Goal: Task Accomplishment & Management: Use online tool/utility

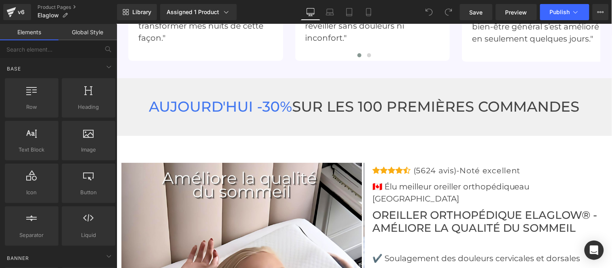
scroll to position [2297, 0]
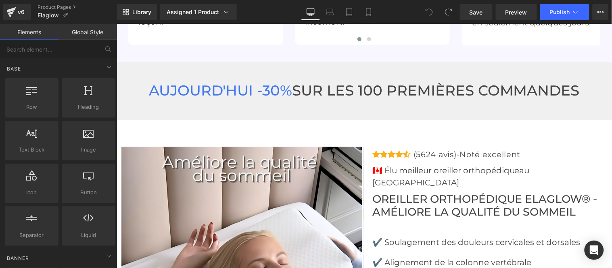
click at [435, 148] on p "(5624 avis)-Noté excellent" at bounding box center [466, 154] width 107 height 13
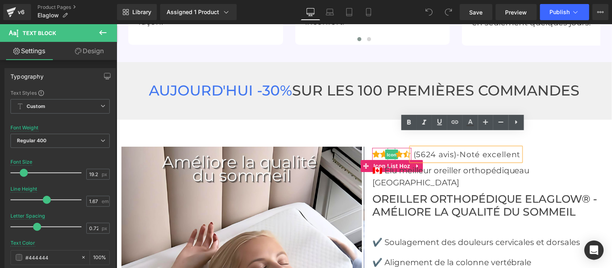
click at [386, 150] on span "Icon" at bounding box center [391, 155] width 13 height 10
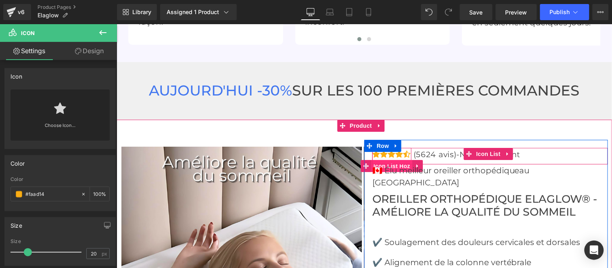
click at [380, 160] on span "Icon List Hoz" at bounding box center [391, 166] width 41 height 12
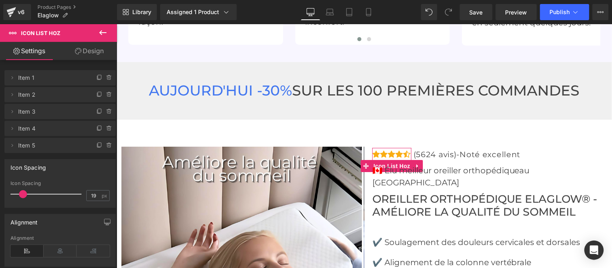
click at [93, 51] on link "Design" at bounding box center [89, 51] width 58 height 18
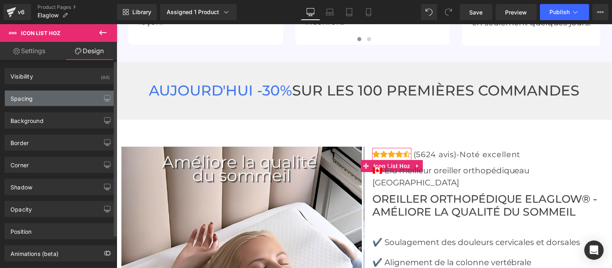
click at [31, 100] on div "Spacing" at bounding box center [21, 96] width 22 height 11
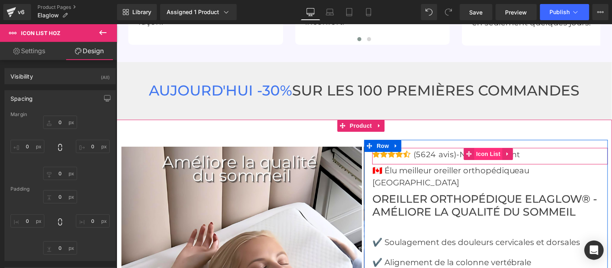
click at [479, 148] on span "Icon List" at bounding box center [488, 154] width 28 height 12
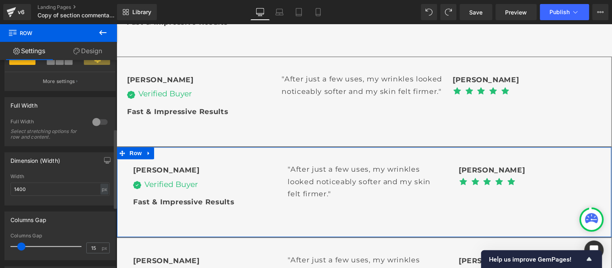
click at [96, 125] on div at bounding box center [99, 122] width 19 height 13
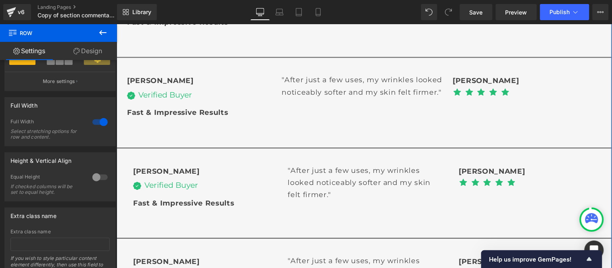
scroll to position [493, 0]
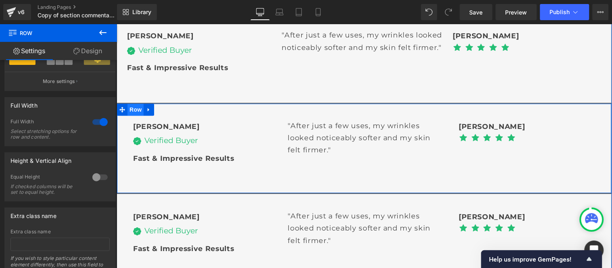
click at [134, 106] on span "Row" at bounding box center [135, 109] width 16 height 12
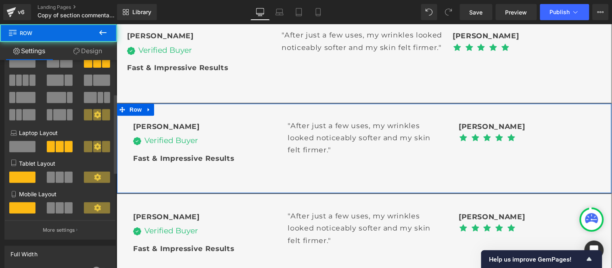
scroll to position [90, 0]
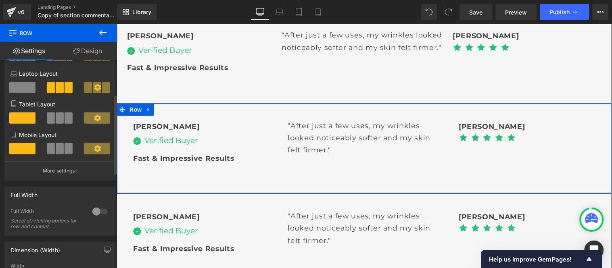
click at [97, 213] on div at bounding box center [99, 211] width 19 height 13
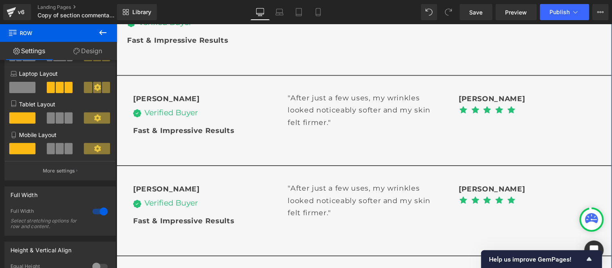
scroll to position [627, 0]
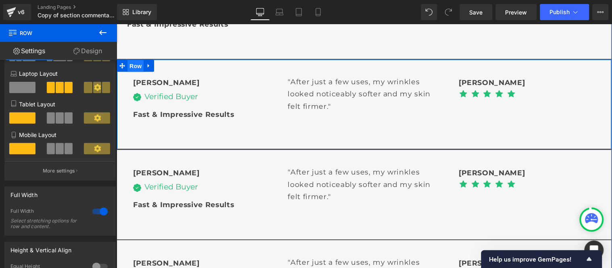
click at [129, 65] on span "Row" at bounding box center [135, 66] width 16 height 12
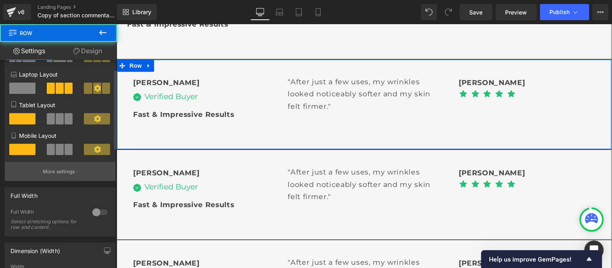
scroll to position [90, 0]
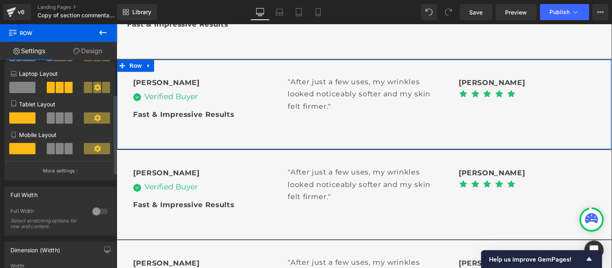
click at [93, 211] on div at bounding box center [99, 211] width 19 height 13
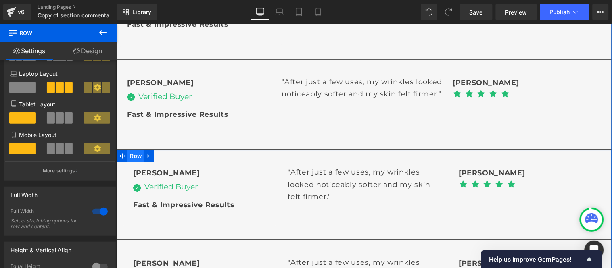
click at [131, 155] on span "Row" at bounding box center [135, 156] width 16 height 12
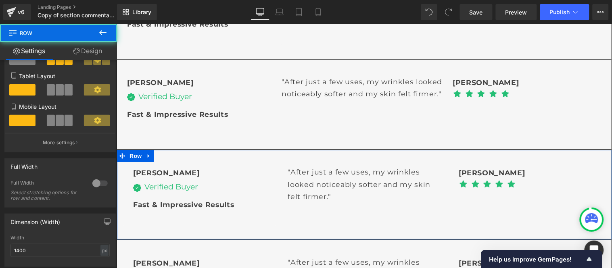
scroll to position [179, 0]
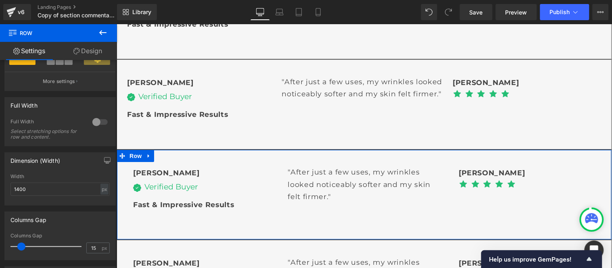
click at [94, 125] on div at bounding box center [99, 122] width 19 height 13
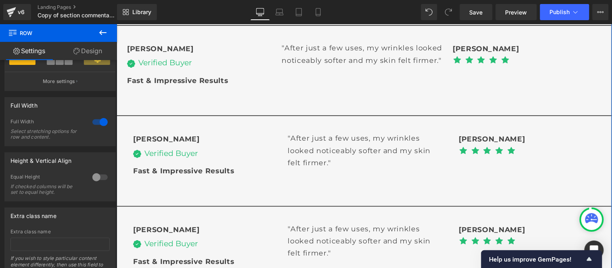
scroll to position [761, 0]
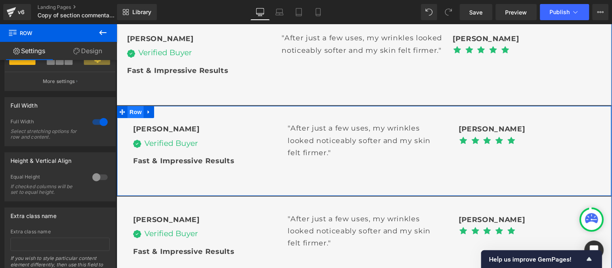
click at [133, 114] on span "Row" at bounding box center [135, 112] width 16 height 12
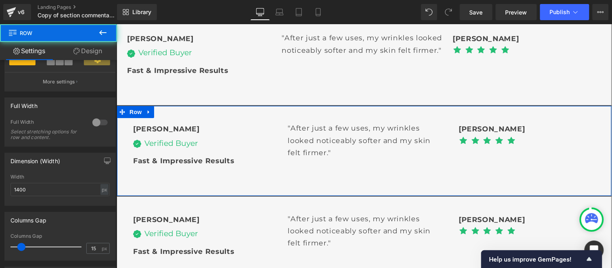
scroll to position [179, 0]
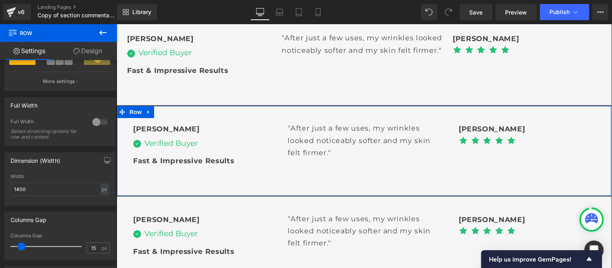
click at [96, 126] on div at bounding box center [99, 122] width 19 height 13
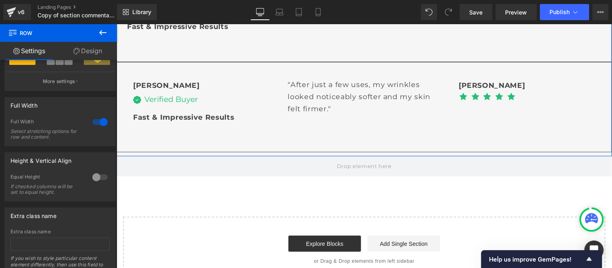
scroll to position [896, 0]
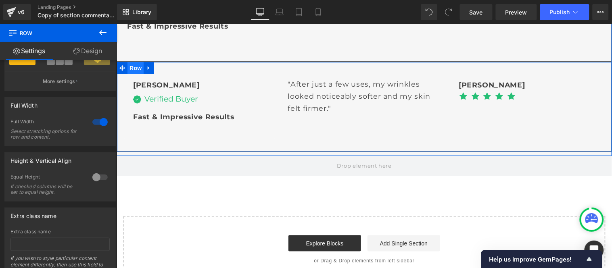
click at [127, 66] on span "Row" at bounding box center [135, 68] width 16 height 12
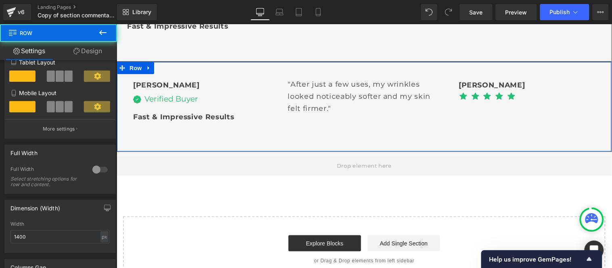
scroll to position [134, 0]
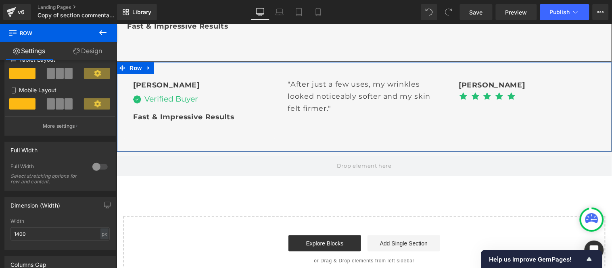
click at [93, 171] on div at bounding box center [99, 166] width 19 height 13
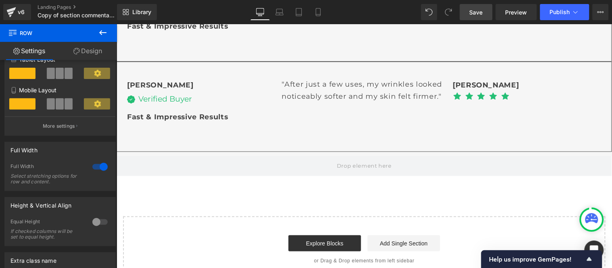
drag, startPoint x: 474, startPoint y: 10, endPoint x: 315, endPoint y: 55, distance: 164.6
click at [474, 10] on span "Save" at bounding box center [475, 12] width 13 height 8
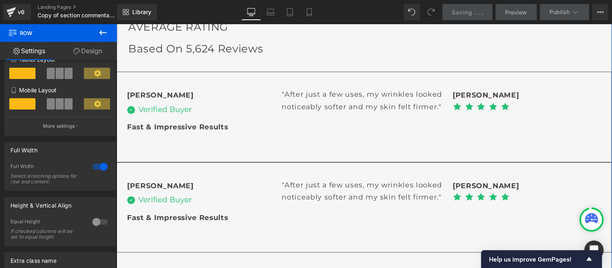
scroll to position [0, 0]
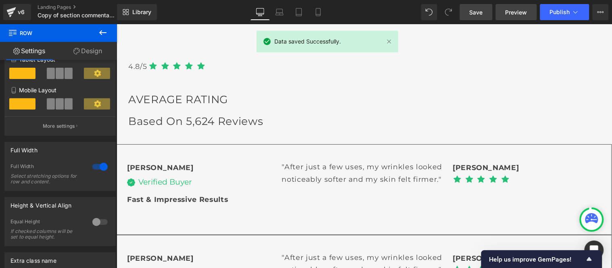
click at [517, 14] on span "Preview" at bounding box center [516, 12] width 22 height 8
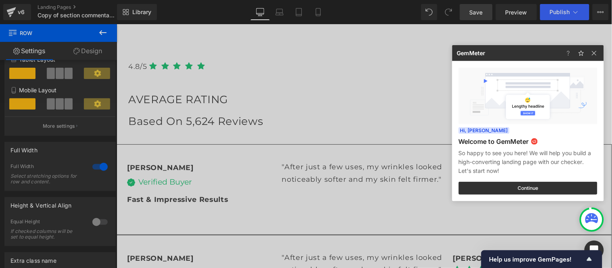
click at [252, 89] on div at bounding box center [306, 134] width 612 height 268
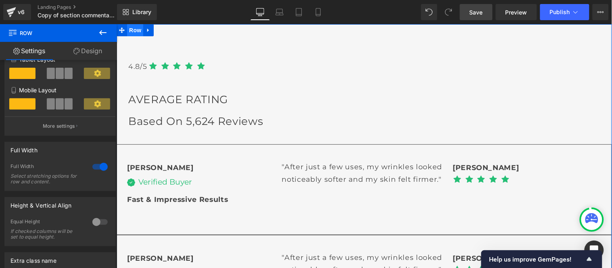
click at [128, 32] on span "Row" at bounding box center [135, 30] width 16 height 12
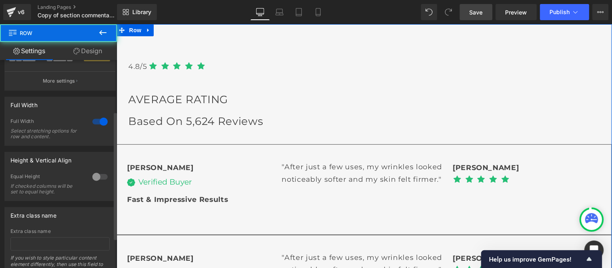
scroll to position [45, 0]
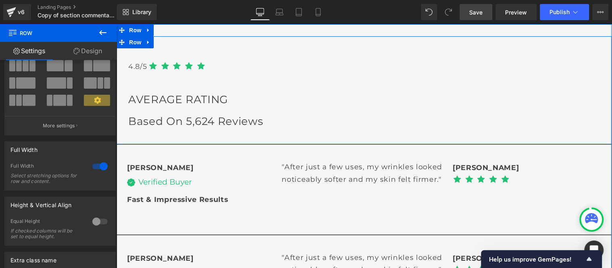
drag, startPoint x: 129, startPoint y: 42, endPoint x: 117, endPoint y: 62, distance: 23.2
click at [129, 42] on span "Row" at bounding box center [135, 42] width 16 height 12
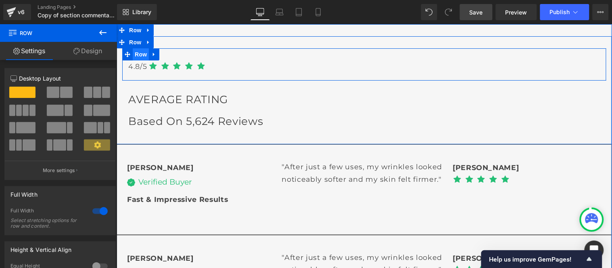
click at [136, 55] on span "Row" at bounding box center [140, 54] width 16 height 12
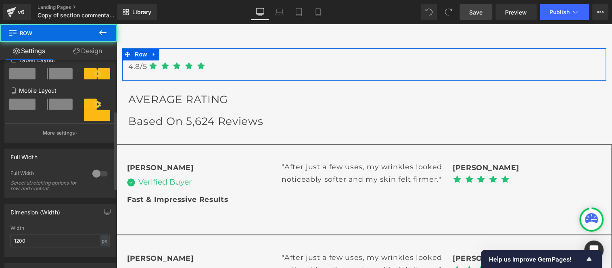
scroll to position [134, 0]
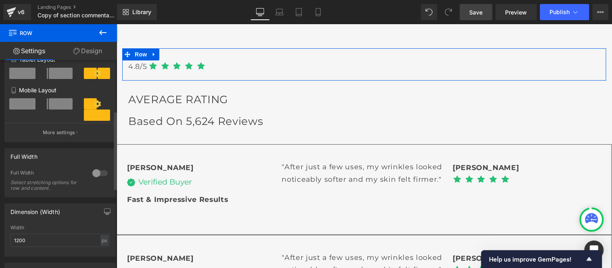
click at [97, 179] on div at bounding box center [99, 173] width 19 height 13
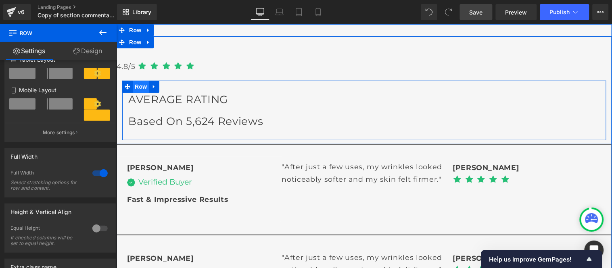
click at [137, 87] on span "Row" at bounding box center [140, 86] width 16 height 12
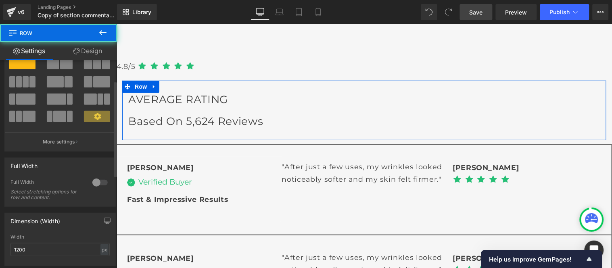
scroll to position [45, 0]
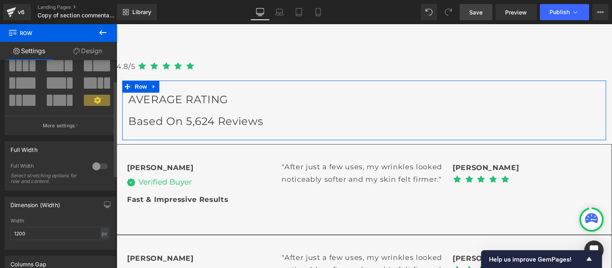
click at [98, 164] on div at bounding box center [99, 166] width 19 height 13
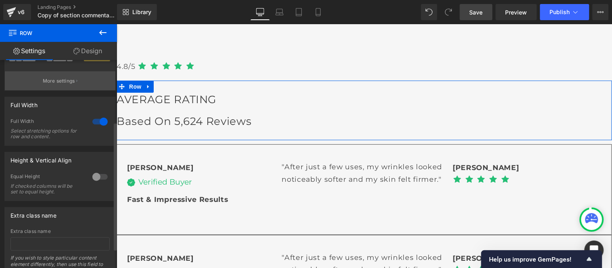
scroll to position [131, 0]
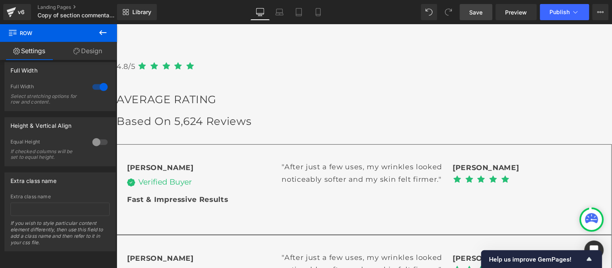
drag, startPoint x: 473, startPoint y: 11, endPoint x: 469, endPoint y: 17, distance: 7.2
click at [473, 12] on span "Save" at bounding box center [475, 12] width 13 height 8
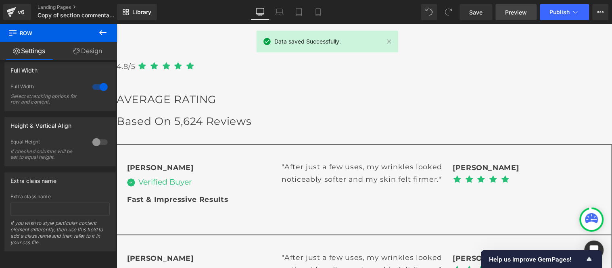
click at [511, 9] on span "Preview" at bounding box center [516, 12] width 22 height 8
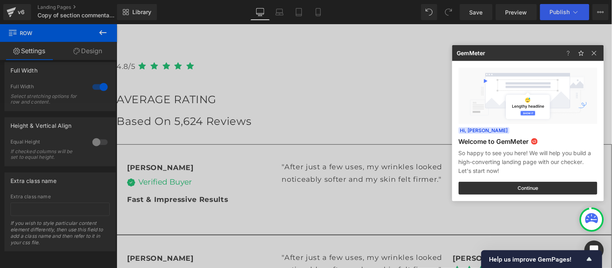
drag, startPoint x: 235, startPoint y: 93, endPoint x: 100, endPoint y: 67, distance: 137.5
click at [235, 93] on div at bounding box center [306, 134] width 612 height 268
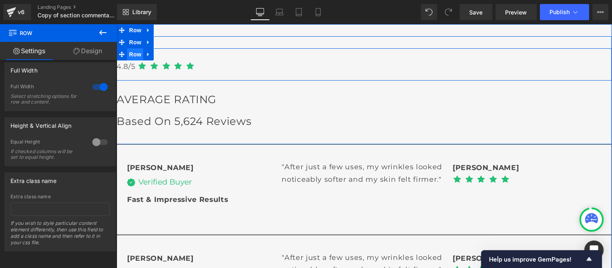
click at [130, 56] on span "Row" at bounding box center [135, 54] width 16 height 12
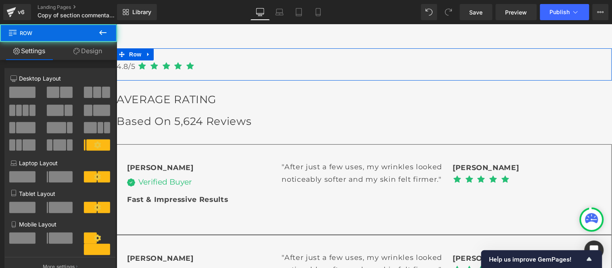
click at [83, 50] on link "Design" at bounding box center [87, 51] width 58 height 18
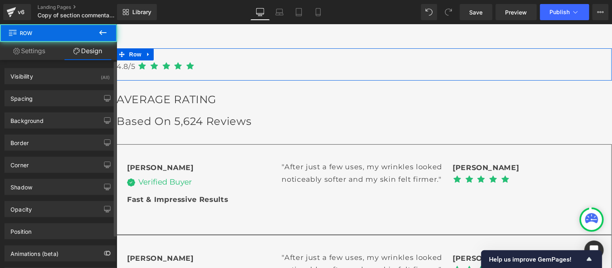
type input "0"
type input "30"
type input "0"
type input "10"
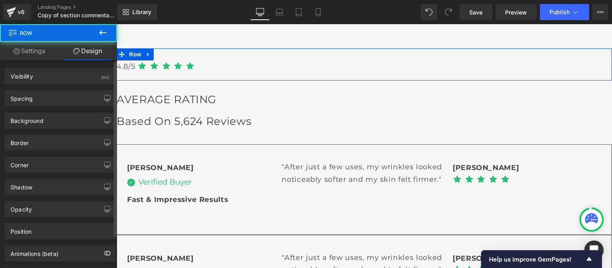
type input "0"
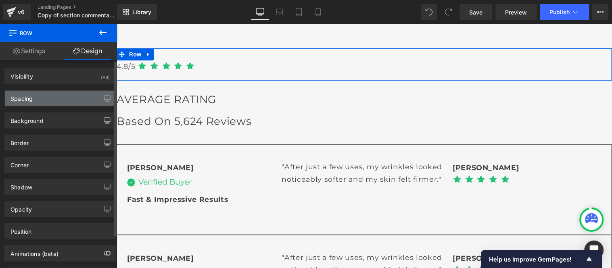
click at [41, 98] on div "Spacing" at bounding box center [60, 98] width 110 height 15
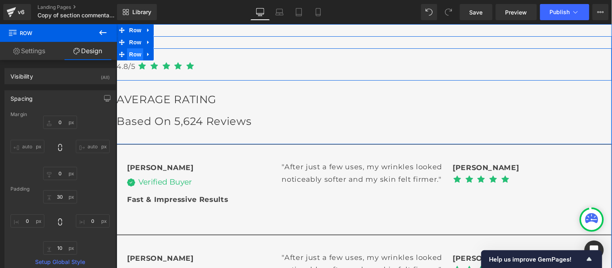
click at [128, 56] on span "Row" at bounding box center [135, 54] width 16 height 12
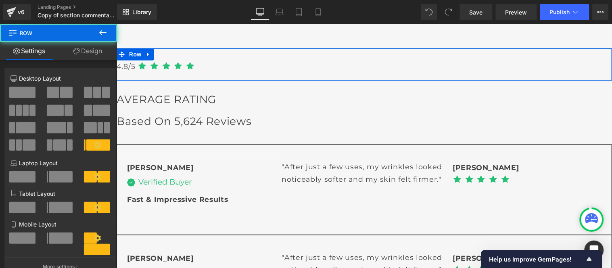
click at [86, 53] on link "Design" at bounding box center [87, 51] width 58 height 18
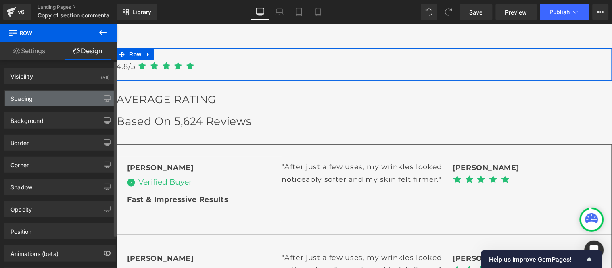
click at [47, 95] on div "Spacing" at bounding box center [60, 98] width 110 height 15
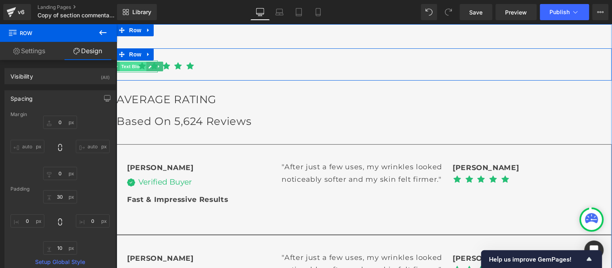
click at [126, 67] on span "Text Block" at bounding box center [132, 66] width 27 height 10
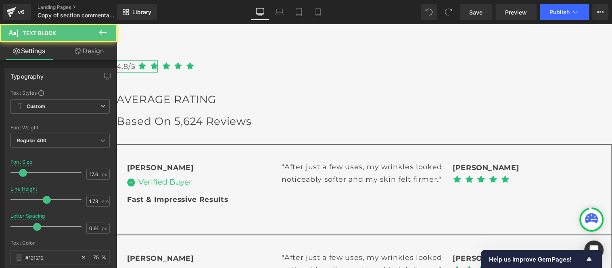
click at [91, 50] on link "Design" at bounding box center [89, 51] width 58 height 18
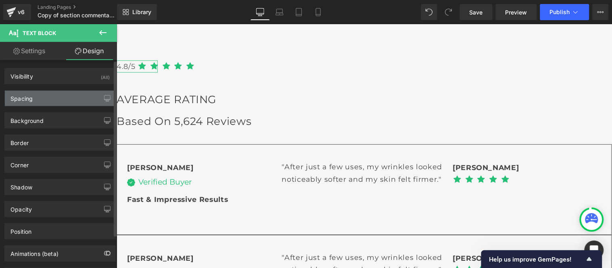
click at [48, 96] on div "Spacing" at bounding box center [60, 98] width 110 height 15
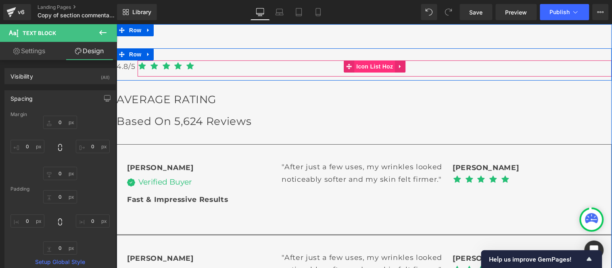
click at [363, 67] on span "Icon List Hoz" at bounding box center [374, 66] width 41 height 12
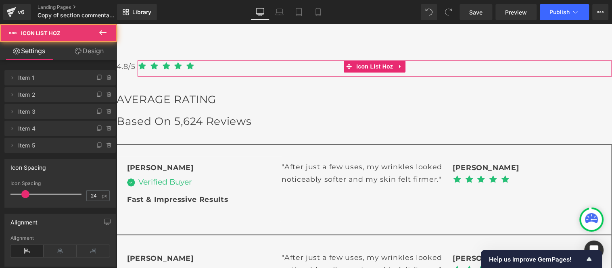
click at [94, 52] on link "Design" at bounding box center [89, 51] width 58 height 18
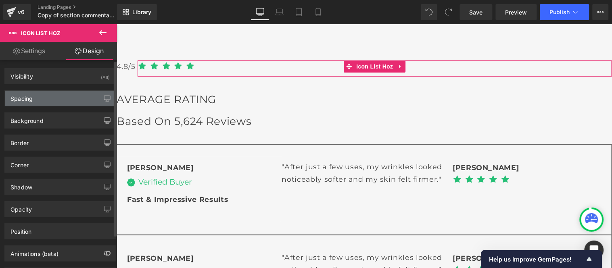
click at [43, 96] on div "Spacing" at bounding box center [60, 98] width 110 height 15
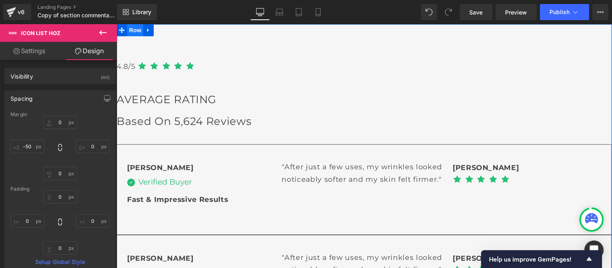
click at [127, 29] on span "Row" at bounding box center [135, 30] width 16 height 12
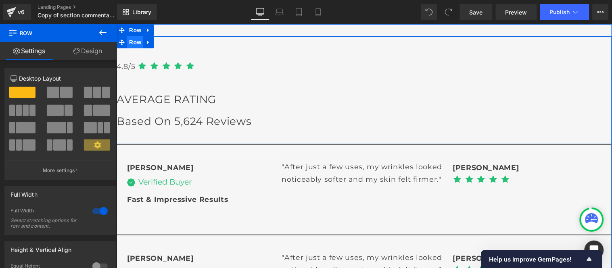
click at [129, 44] on span "Row" at bounding box center [135, 42] width 16 height 12
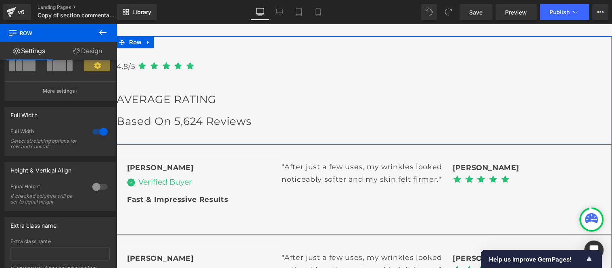
scroll to position [90, 0]
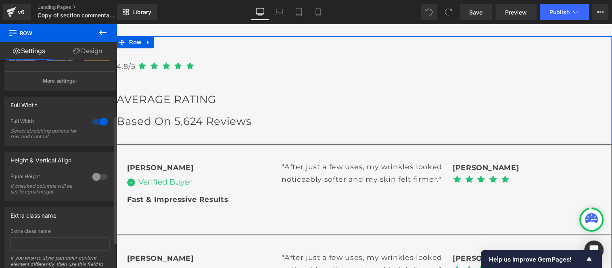
click at [94, 178] on div at bounding box center [99, 177] width 19 height 13
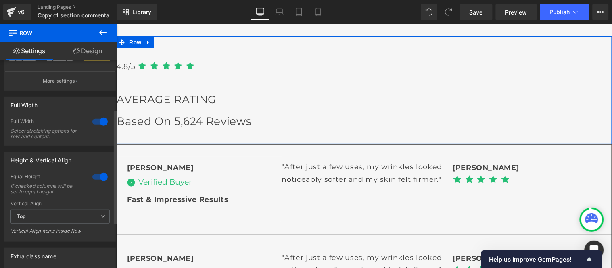
click at [94, 178] on div at bounding box center [99, 177] width 19 height 13
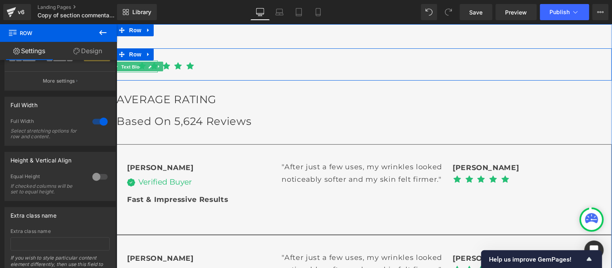
click at [125, 68] on span "Text Block" at bounding box center [132, 67] width 27 height 10
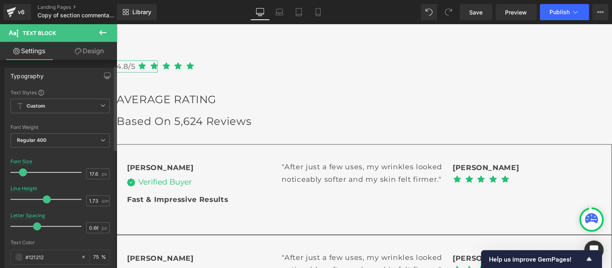
scroll to position [0, 0]
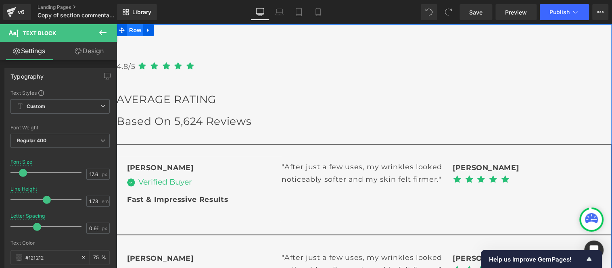
click at [130, 30] on span "Row" at bounding box center [135, 30] width 16 height 12
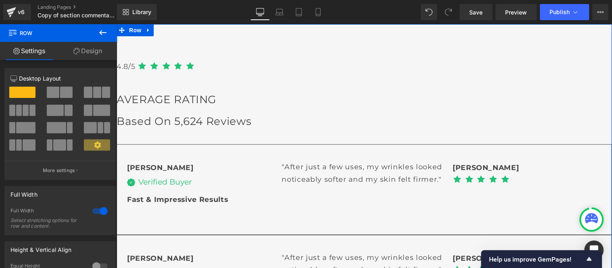
click at [85, 50] on link "Design" at bounding box center [87, 51] width 58 height 18
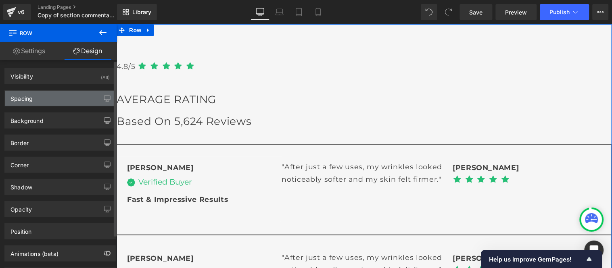
click at [23, 103] on div "Spacing" at bounding box center [60, 98] width 110 height 15
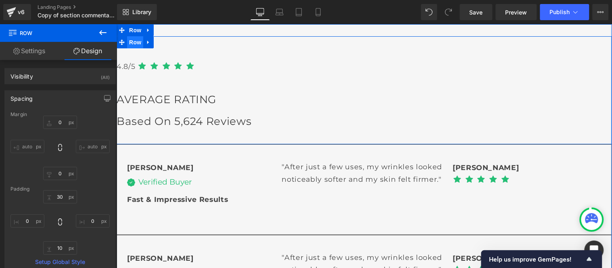
click at [133, 38] on span "Row" at bounding box center [135, 42] width 16 height 12
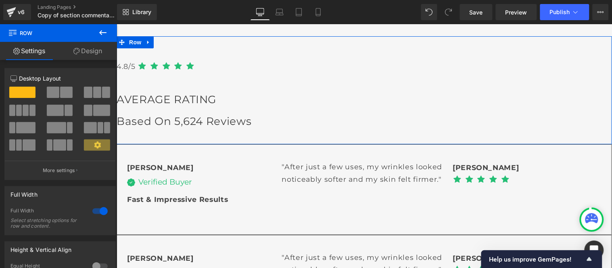
click at [91, 53] on link "Design" at bounding box center [87, 51] width 58 height 18
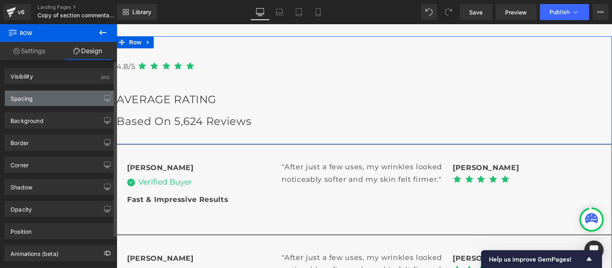
click at [41, 99] on div "Spacing" at bounding box center [60, 98] width 110 height 15
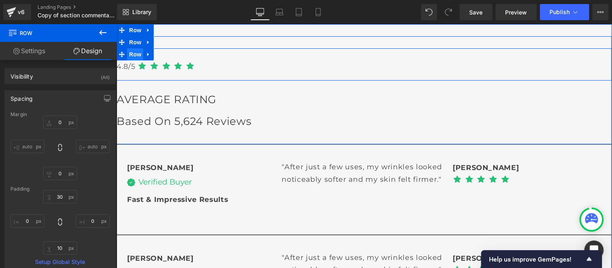
click at [133, 55] on span "Row" at bounding box center [135, 54] width 16 height 12
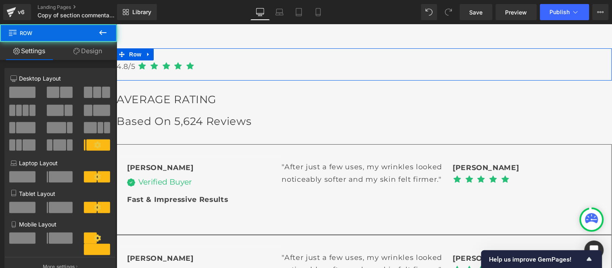
click at [94, 53] on link "Design" at bounding box center [87, 51] width 58 height 18
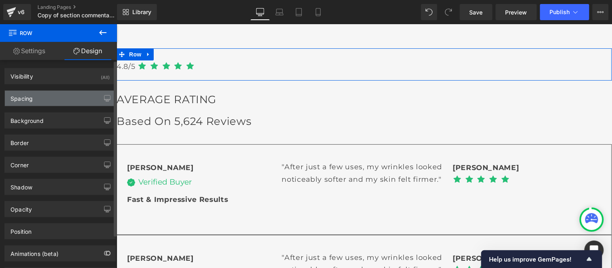
click at [42, 102] on div "Spacing" at bounding box center [60, 98] width 110 height 15
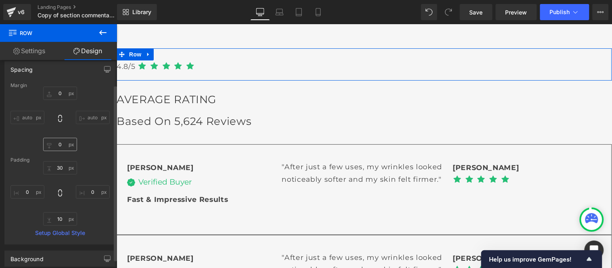
scroll to position [45, 0]
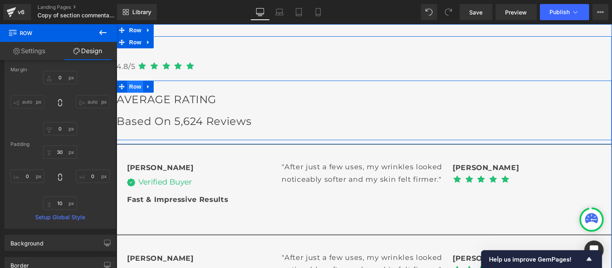
click at [132, 85] on span "Row" at bounding box center [135, 86] width 16 height 12
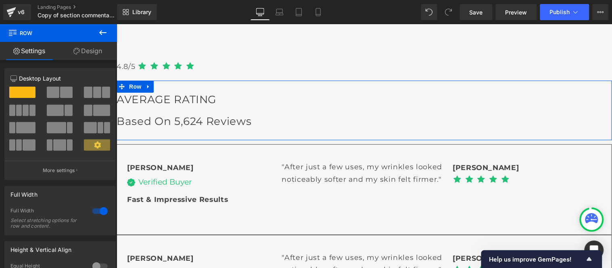
click at [87, 51] on link "Design" at bounding box center [87, 51] width 58 height 18
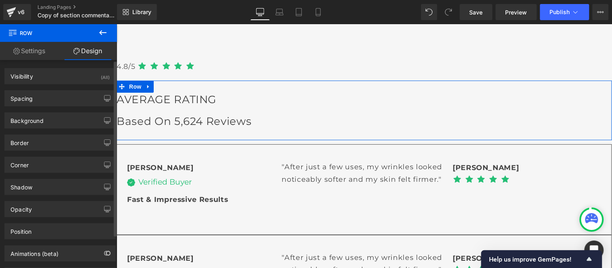
type input "0"
type input "30"
type input "0"
type input "10"
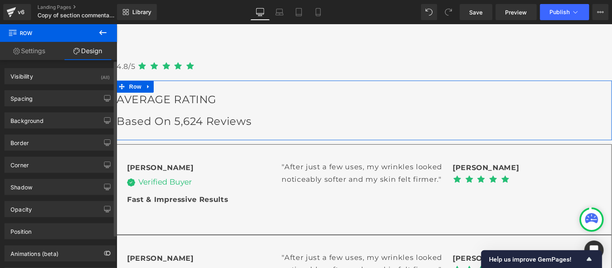
type input "0"
click at [50, 104] on div "Spacing" at bounding box center [60, 98] width 110 height 15
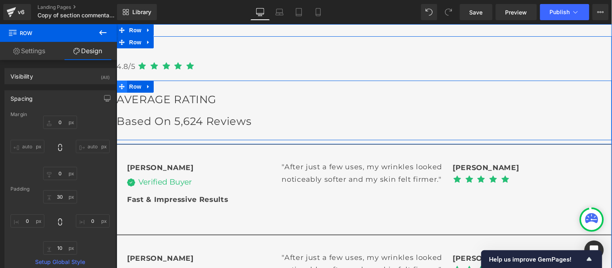
click at [121, 86] on icon at bounding box center [122, 86] width 6 height 6
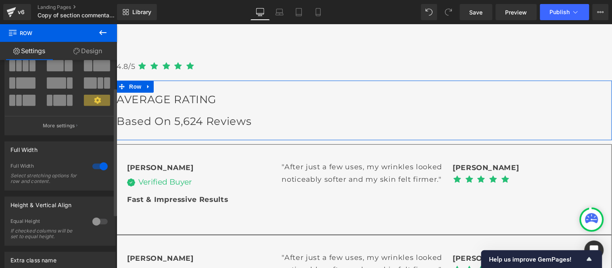
scroll to position [0, 0]
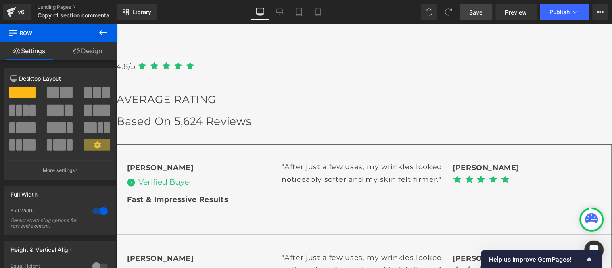
click at [472, 11] on span "Save" at bounding box center [475, 12] width 13 height 8
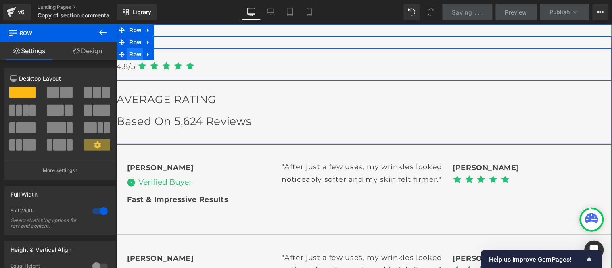
click at [129, 54] on span "Row" at bounding box center [135, 54] width 16 height 12
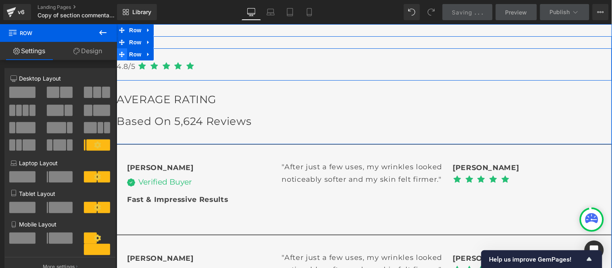
drag, startPoint x: 119, startPoint y: 55, endPoint x: 222, endPoint y: 102, distance: 113.9
click at [119, 55] on icon at bounding box center [122, 54] width 6 height 6
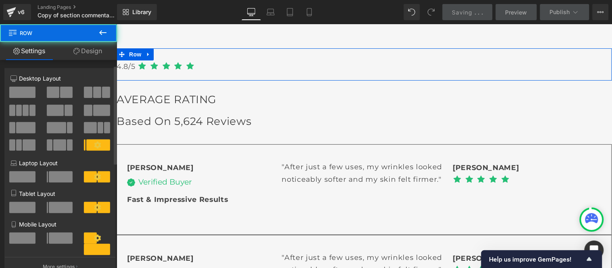
scroll to position [45, 0]
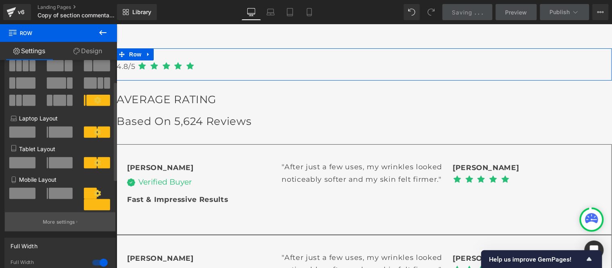
click at [69, 223] on p "More settings" at bounding box center [59, 222] width 32 height 7
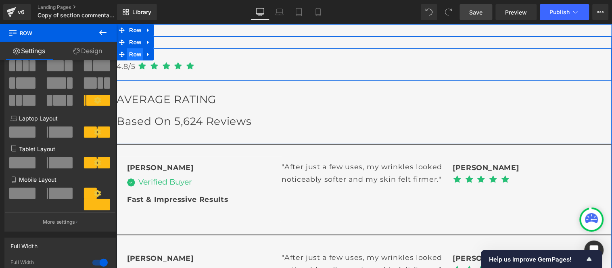
click at [129, 53] on span "Row" at bounding box center [135, 54] width 16 height 12
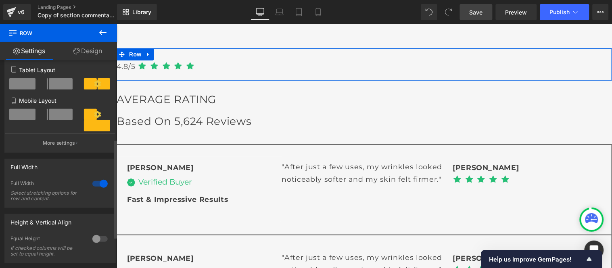
scroll to position [179, 0]
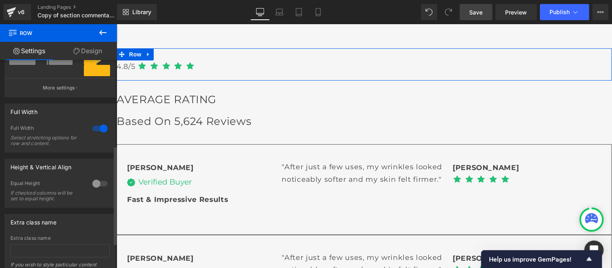
click at [99, 131] on div at bounding box center [99, 128] width 19 height 13
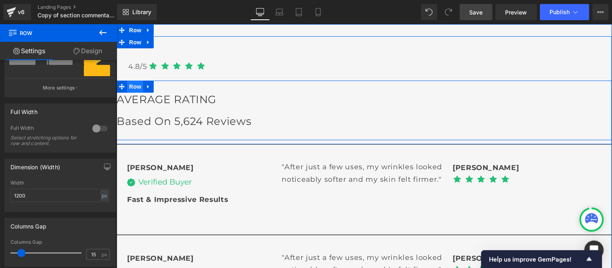
click at [129, 86] on span "Row" at bounding box center [135, 86] width 16 height 12
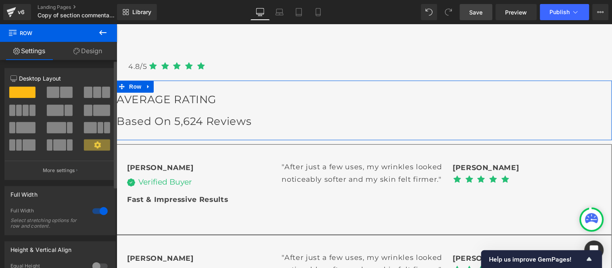
click at [100, 209] on div at bounding box center [99, 211] width 19 height 13
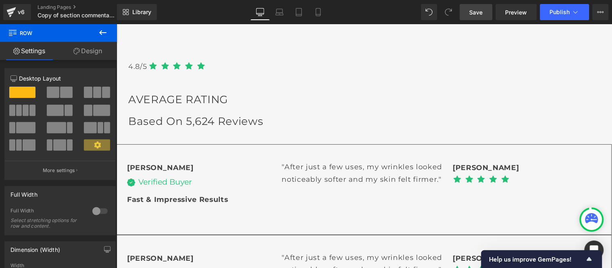
drag, startPoint x: 476, startPoint y: 10, endPoint x: 473, endPoint y: 19, distance: 9.2
click at [477, 10] on span "Save" at bounding box center [475, 12] width 13 height 8
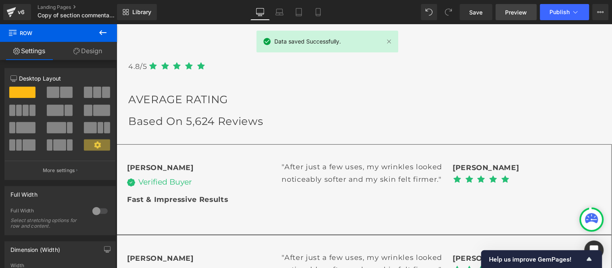
click at [515, 10] on span "Preview" at bounding box center [516, 12] width 22 height 8
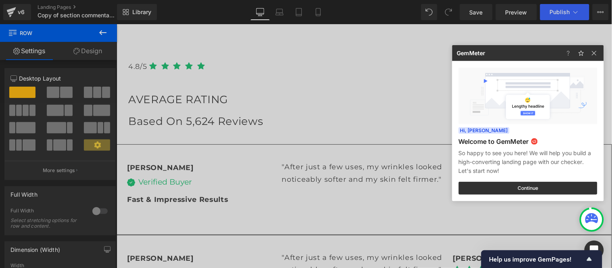
click at [151, 75] on div at bounding box center [306, 134] width 612 height 268
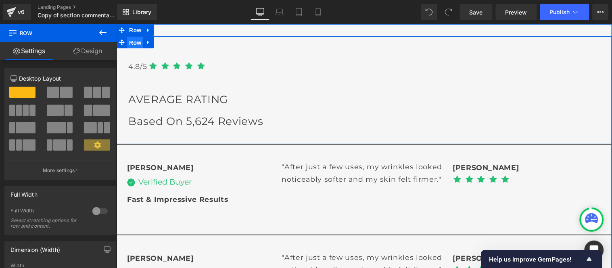
click at [131, 42] on span "Row" at bounding box center [135, 42] width 16 height 12
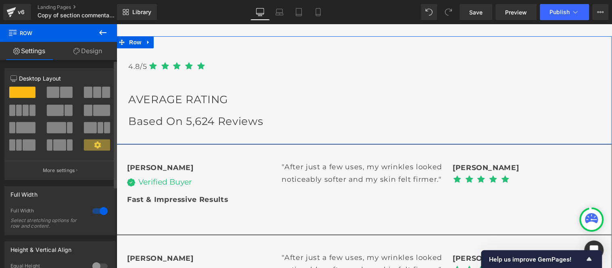
click at [95, 211] on div at bounding box center [99, 211] width 19 height 13
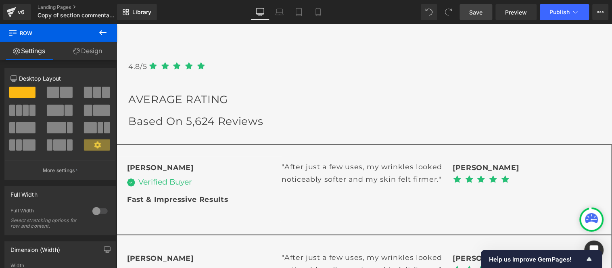
click at [474, 6] on link "Save" at bounding box center [476, 12] width 33 height 16
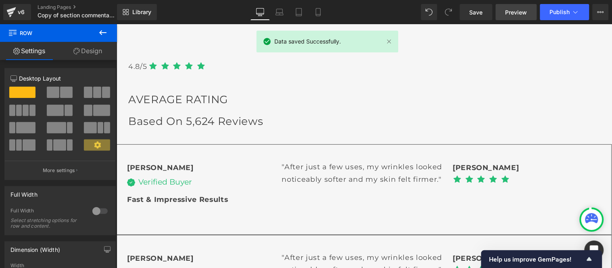
click at [511, 10] on span "Preview" at bounding box center [516, 12] width 22 height 8
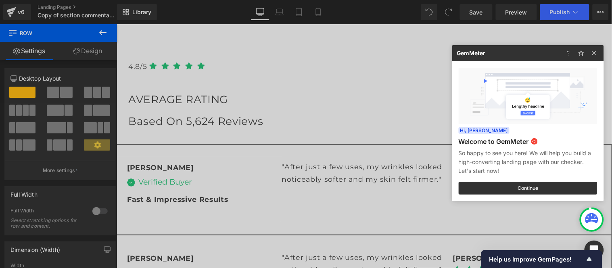
click at [156, 67] on div at bounding box center [306, 134] width 612 height 268
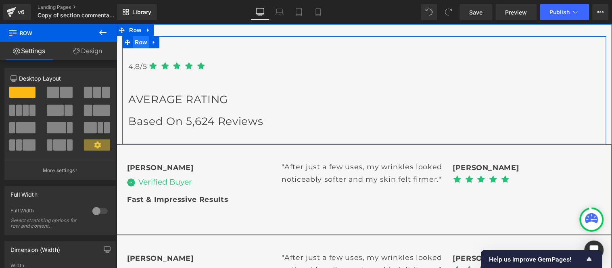
click at [135, 41] on span "Row" at bounding box center [140, 42] width 16 height 12
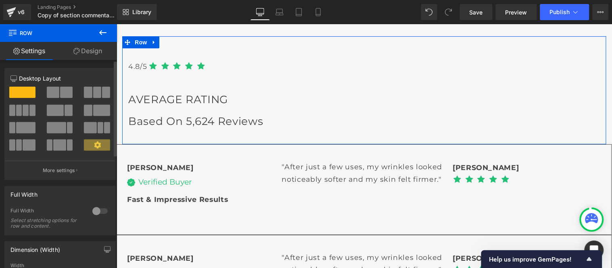
click at [95, 210] on div at bounding box center [99, 211] width 19 height 13
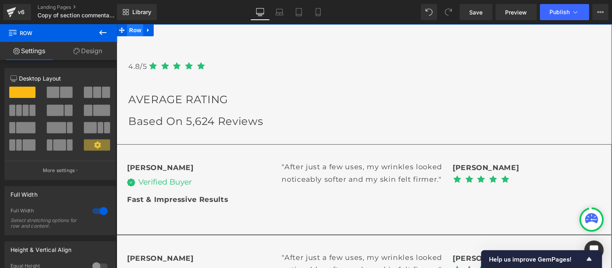
click at [128, 29] on span "Row" at bounding box center [135, 30] width 16 height 12
click at [98, 210] on div at bounding box center [99, 211] width 19 height 13
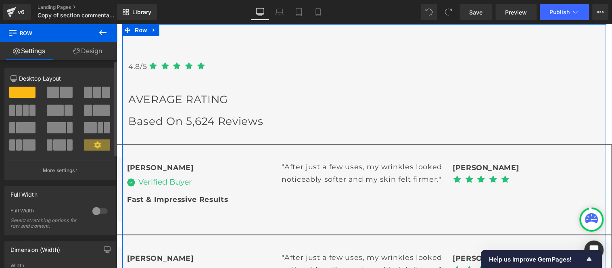
click at [96, 210] on div at bounding box center [99, 211] width 19 height 13
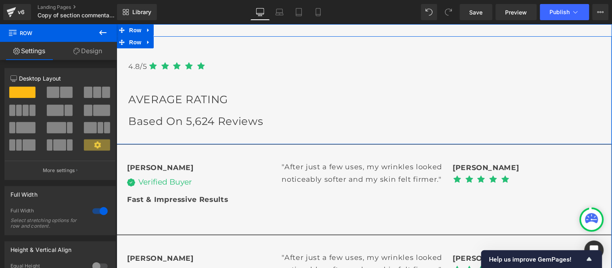
click at [131, 39] on span "Row" at bounding box center [135, 42] width 16 height 12
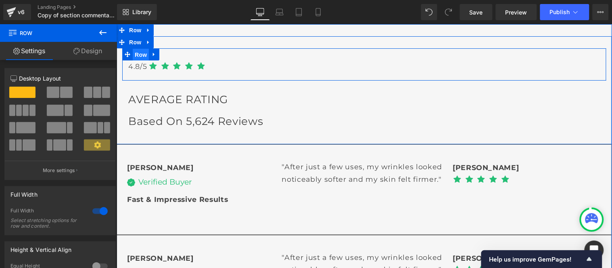
click at [133, 53] on span "Row" at bounding box center [140, 54] width 16 height 12
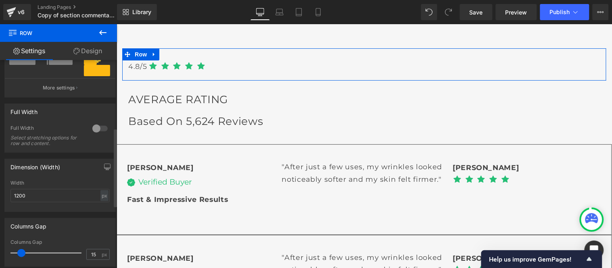
click at [94, 127] on div at bounding box center [99, 128] width 19 height 13
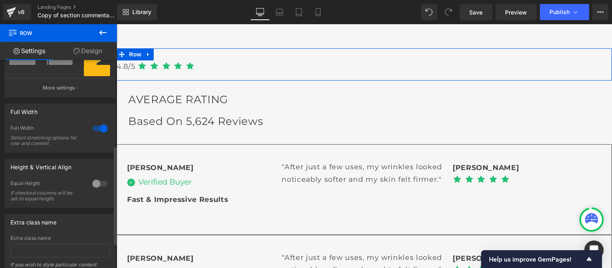
click at [95, 134] on div at bounding box center [99, 128] width 19 height 13
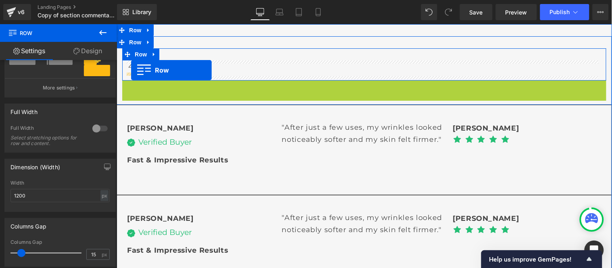
drag, startPoint x: 123, startPoint y: 87, endPoint x: 130, endPoint y: 70, distance: 18.6
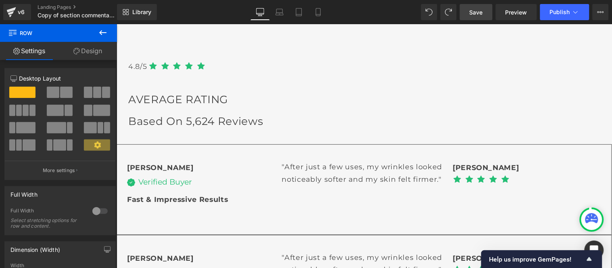
click at [473, 12] on span "Save" at bounding box center [475, 12] width 13 height 8
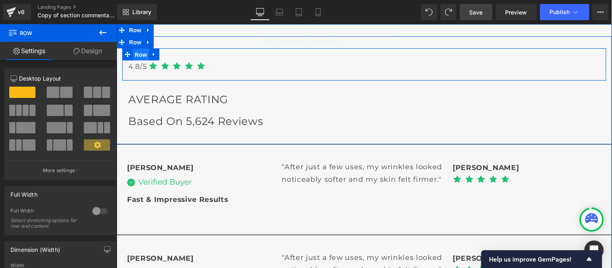
click at [137, 53] on span "Row" at bounding box center [140, 54] width 16 height 12
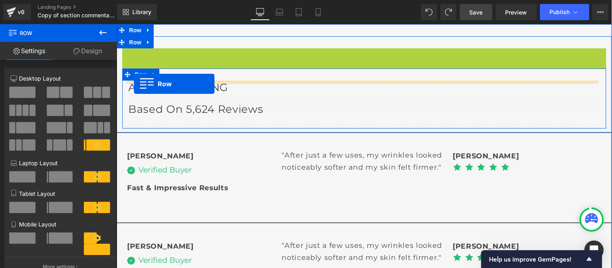
drag, startPoint x: 123, startPoint y: 54, endPoint x: 133, endPoint y: 83, distance: 31.6
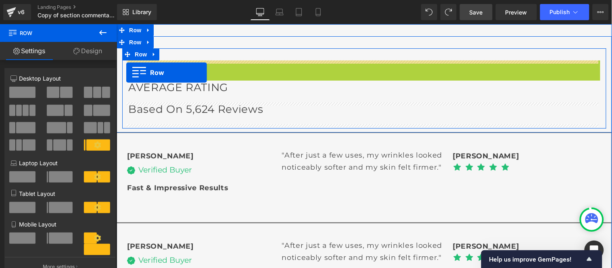
drag, startPoint x: 128, startPoint y: 66, endPoint x: 125, endPoint y: 72, distance: 6.9
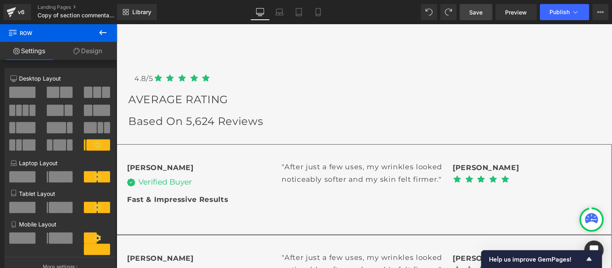
click at [476, 16] on span "Save" at bounding box center [475, 12] width 13 height 8
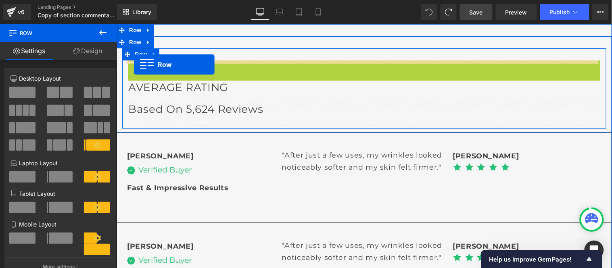
drag, startPoint x: 129, startPoint y: 67, endPoint x: 133, endPoint y: 64, distance: 5.2
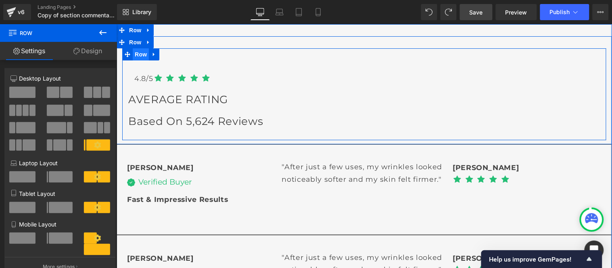
click at [134, 53] on span "Row" at bounding box center [140, 54] width 16 height 12
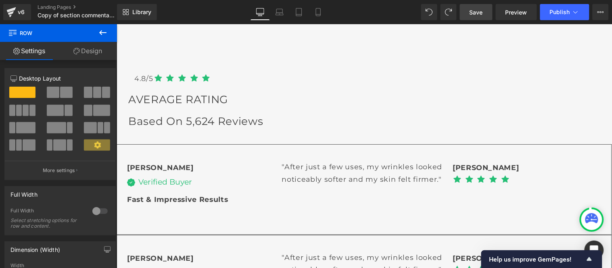
click at [479, 8] on span "Save" at bounding box center [475, 12] width 13 height 8
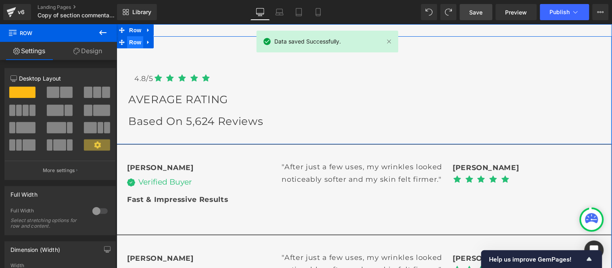
click at [130, 41] on span "Row" at bounding box center [135, 42] width 16 height 12
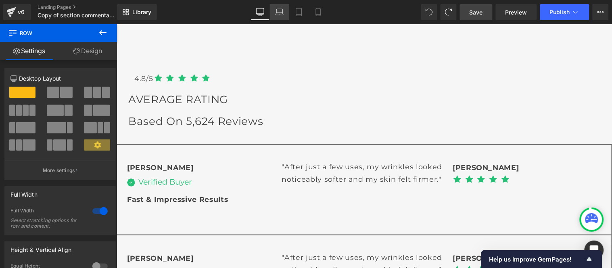
click at [281, 12] on icon at bounding box center [279, 12] width 8 height 8
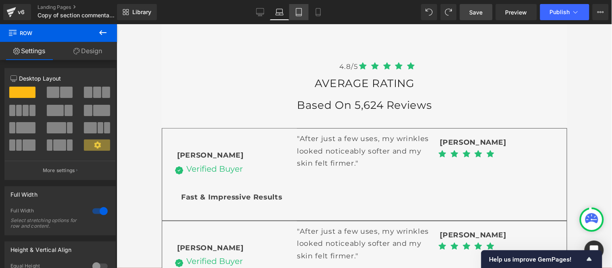
click at [297, 15] on icon at bounding box center [299, 12] width 6 height 8
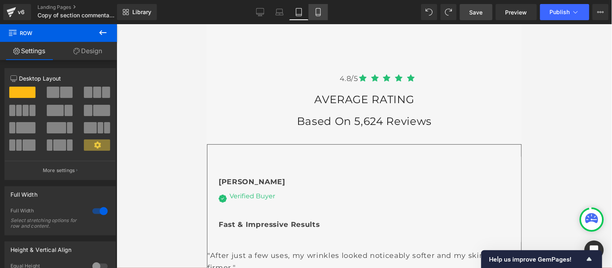
click at [313, 16] on link "Mobile" at bounding box center [317, 12] width 19 height 16
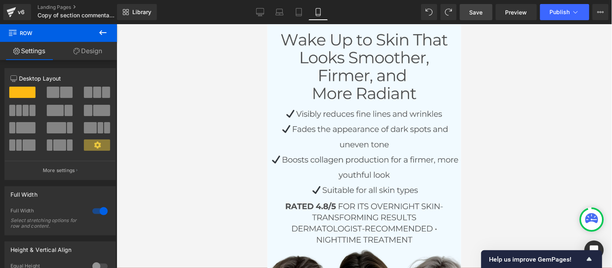
scroll to position [373, 0]
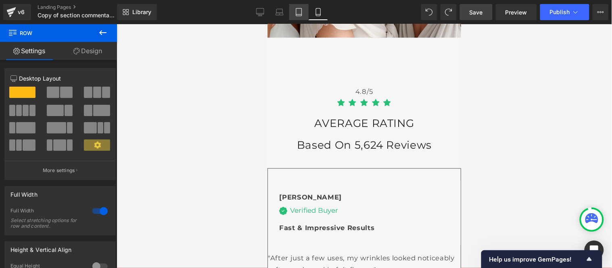
click at [300, 9] on icon at bounding box center [299, 12] width 8 height 8
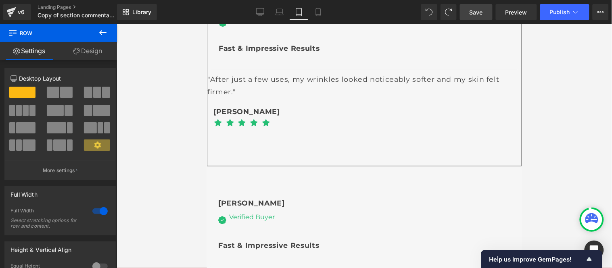
scroll to position [0, 0]
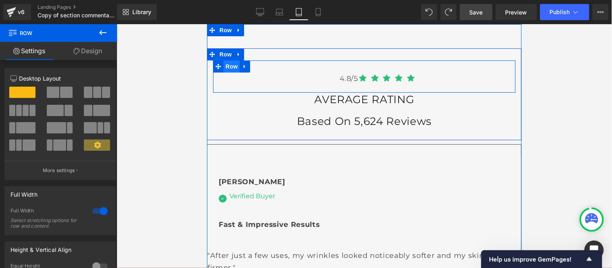
click at [227, 66] on span "Row" at bounding box center [231, 66] width 16 height 12
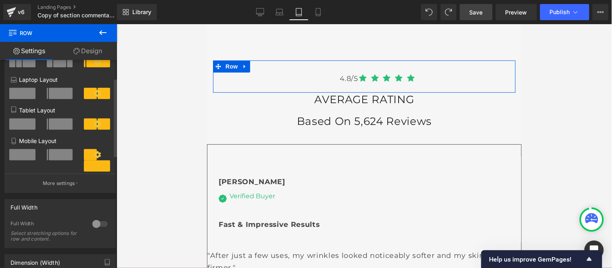
scroll to position [90, 0]
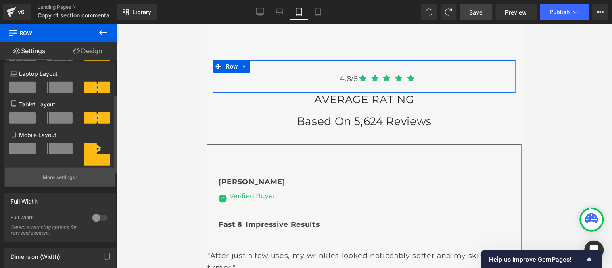
click at [67, 181] on p "More settings" at bounding box center [59, 177] width 32 height 7
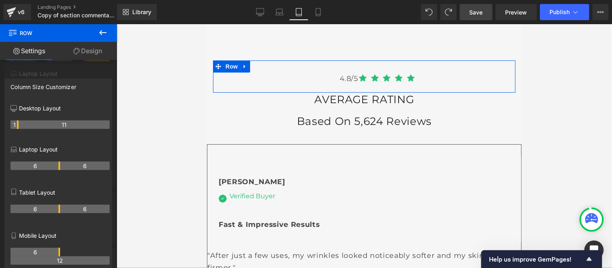
click at [56, 209] on th "6" at bounding box center [35, 209] width 50 height 8
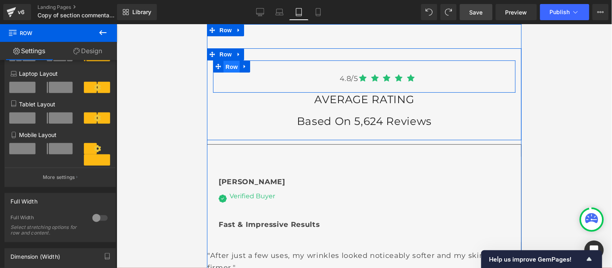
drag, startPoint x: 226, startPoint y: 67, endPoint x: 381, endPoint y: 115, distance: 161.9
click at [226, 67] on span "Row" at bounding box center [231, 66] width 16 height 12
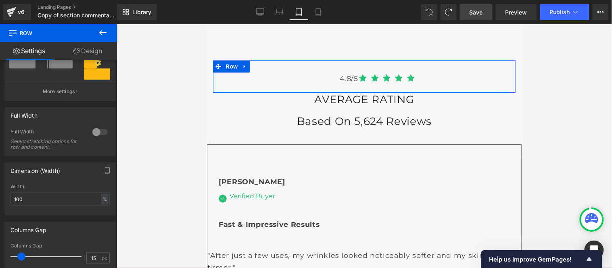
scroll to position [166, 0]
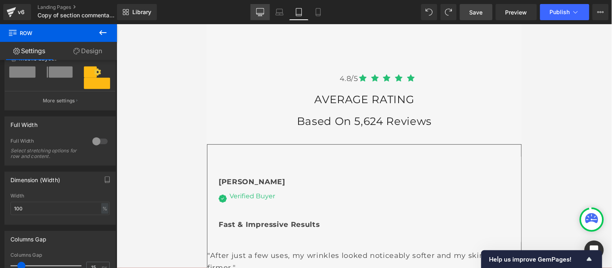
click at [256, 14] on link "Desktop" at bounding box center [259, 12] width 19 height 16
type input "1200"
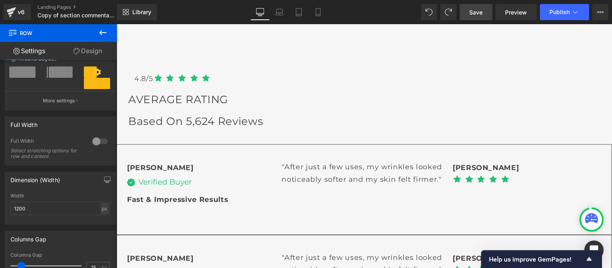
click at [478, 12] on span "Save" at bounding box center [475, 12] width 13 height 8
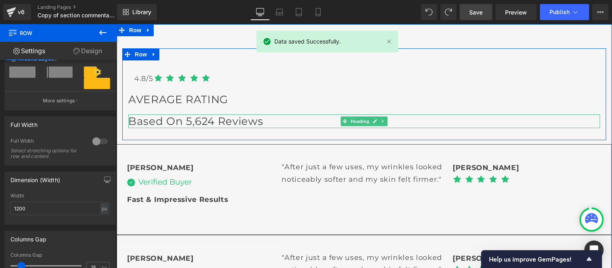
click at [155, 121] on h2 "Based on 5,624 Reviews" at bounding box center [364, 121] width 472 height 14
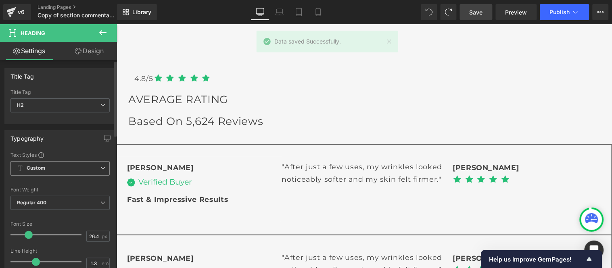
click at [97, 172] on span "Custom Setup Global Style" at bounding box center [59, 168] width 99 height 15
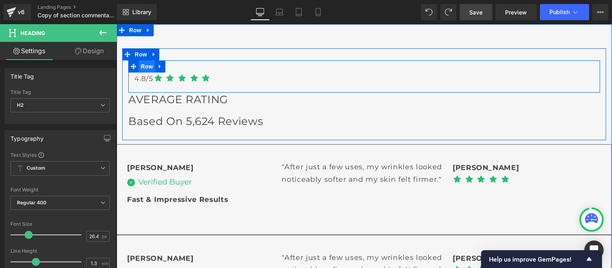
click at [142, 65] on span "Row" at bounding box center [146, 66] width 16 height 12
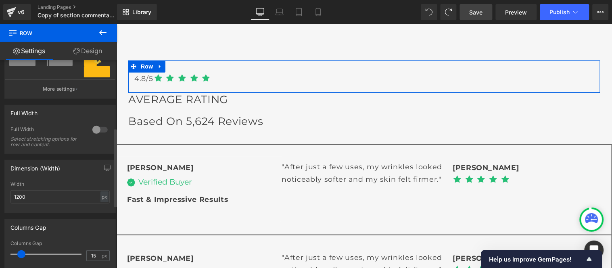
scroll to position [179, 0]
click at [90, 131] on div at bounding box center [99, 128] width 19 height 13
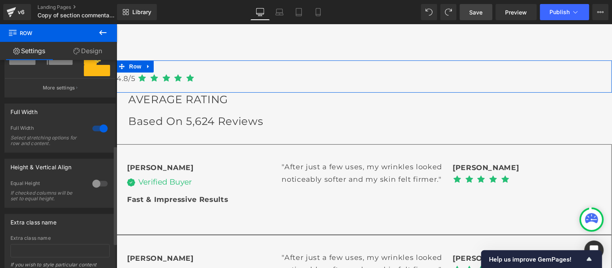
click at [90, 130] on div at bounding box center [99, 128] width 19 height 13
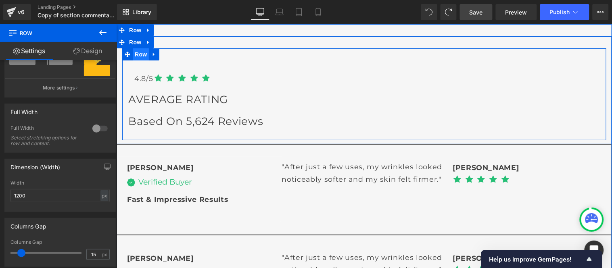
click at [132, 53] on span "Row" at bounding box center [140, 54] width 16 height 12
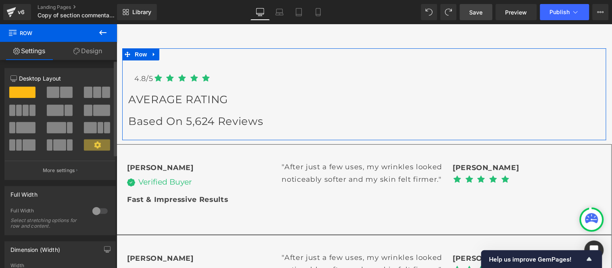
click at [93, 210] on div at bounding box center [99, 211] width 19 height 13
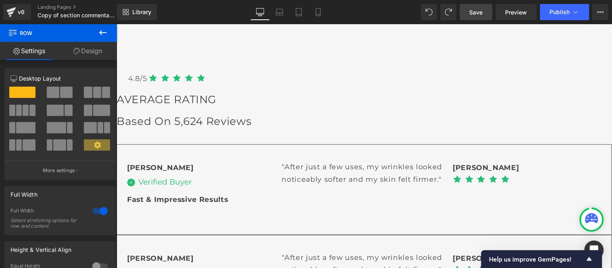
click at [479, 10] on span "Save" at bounding box center [475, 12] width 13 height 8
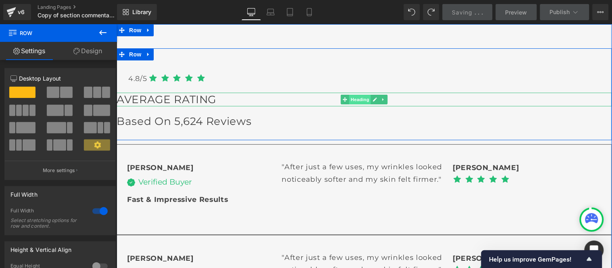
click at [350, 98] on span "Heading" at bounding box center [360, 99] width 22 height 10
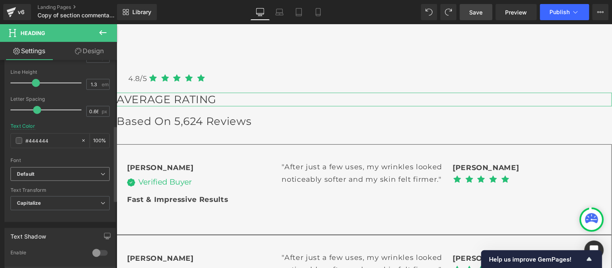
click at [66, 176] on b "Default" at bounding box center [58, 174] width 83 height 7
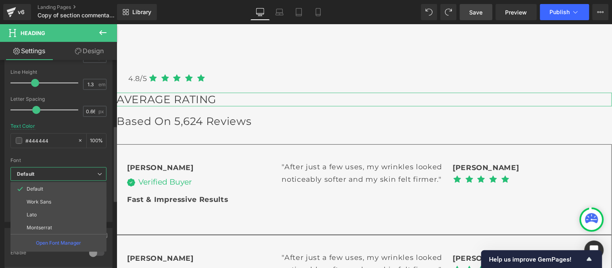
click at [66, 176] on b "Default" at bounding box center [57, 174] width 80 height 7
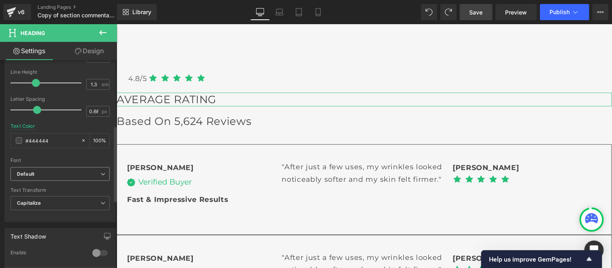
scroll to position [224, 0]
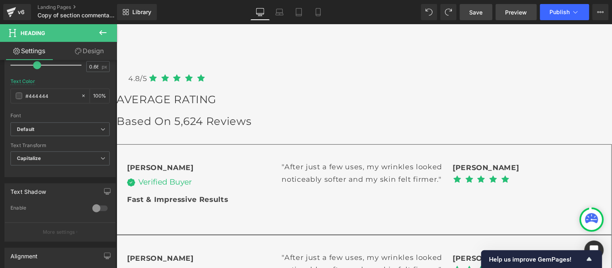
click at [517, 11] on span "Preview" at bounding box center [516, 12] width 22 height 8
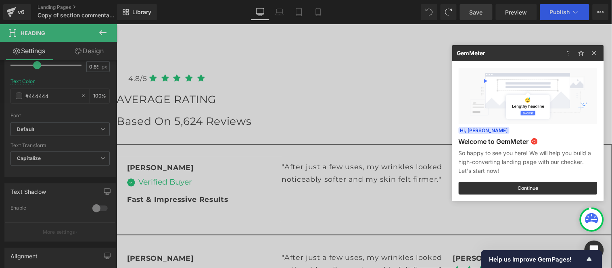
click at [107, 105] on div at bounding box center [306, 134] width 612 height 268
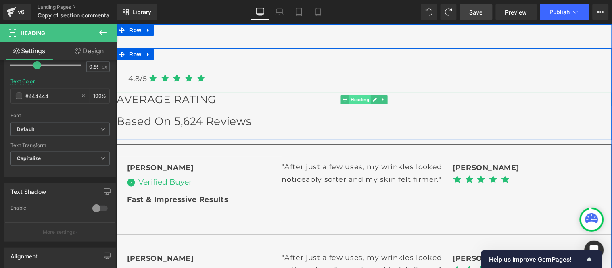
click at [355, 97] on span "Heading" at bounding box center [360, 99] width 22 height 10
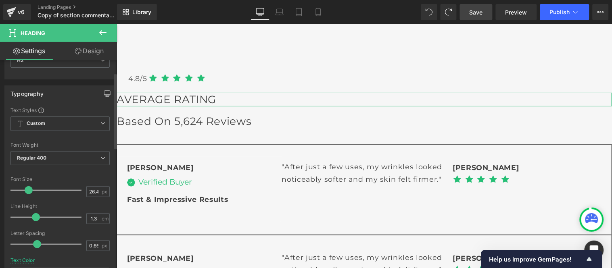
scroll to position [0, 0]
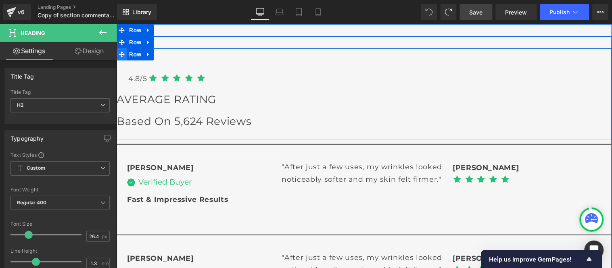
click at [119, 58] on span at bounding box center [121, 54] width 10 height 12
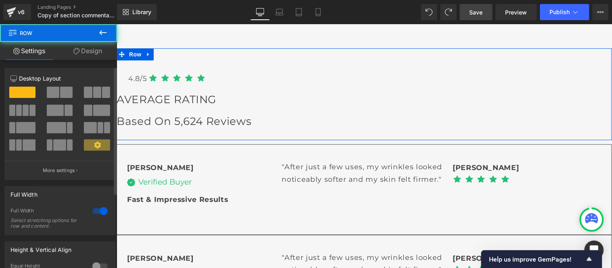
scroll to position [45, 0]
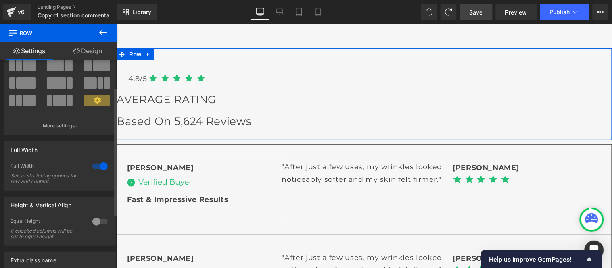
click at [98, 166] on div at bounding box center [99, 166] width 19 height 13
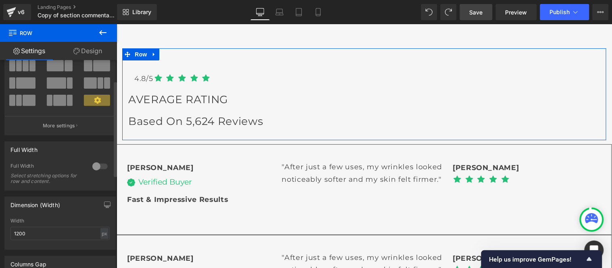
click at [98, 166] on div at bounding box center [99, 166] width 19 height 13
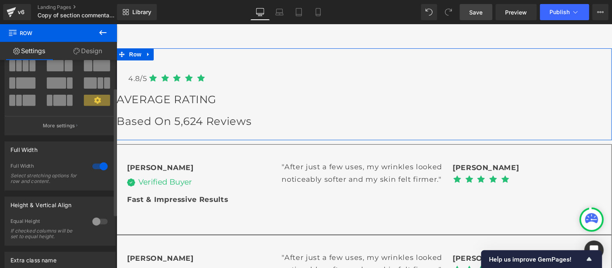
click at [98, 166] on div at bounding box center [99, 166] width 19 height 13
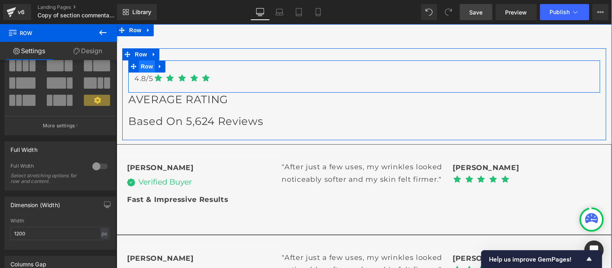
click at [141, 67] on span "Row" at bounding box center [146, 66] width 16 height 12
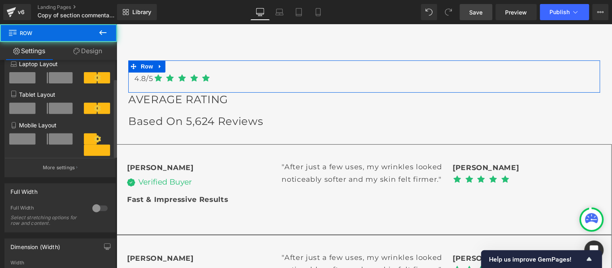
scroll to position [134, 0]
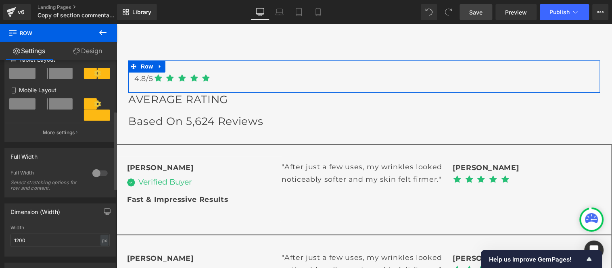
click at [91, 177] on div at bounding box center [99, 173] width 19 height 13
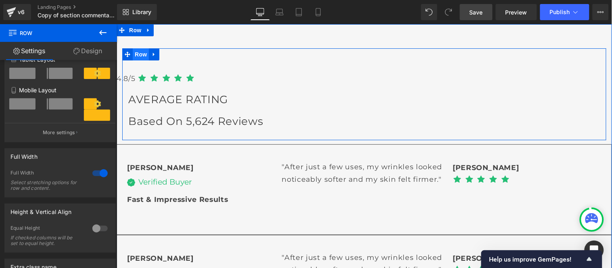
click at [137, 52] on span "Row" at bounding box center [140, 54] width 16 height 12
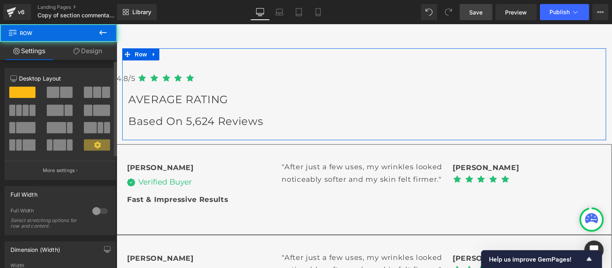
click at [97, 211] on div at bounding box center [99, 211] width 19 height 13
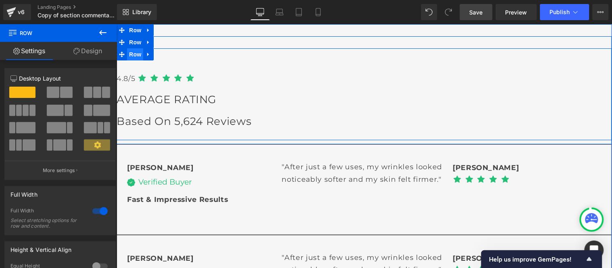
click at [131, 57] on span "Row" at bounding box center [135, 54] width 16 height 12
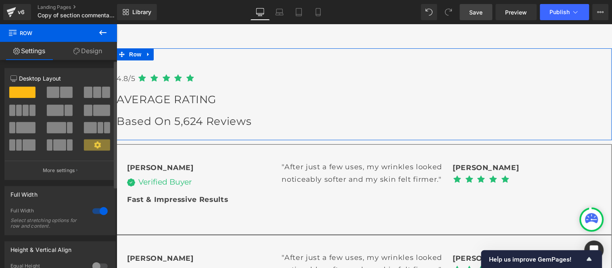
click at [97, 212] on div at bounding box center [99, 211] width 19 height 13
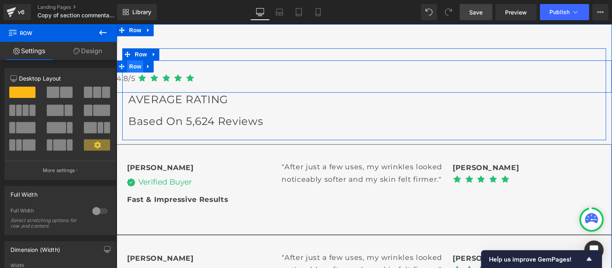
click at [129, 65] on span "Row" at bounding box center [135, 66] width 16 height 12
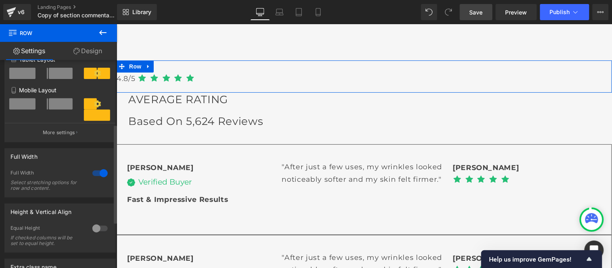
click at [98, 177] on div at bounding box center [99, 173] width 19 height 13
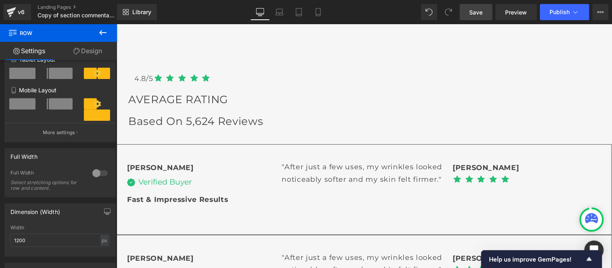
click at [473, 9] on span "Save" at bounding box center [475, 12] width 13 height 8
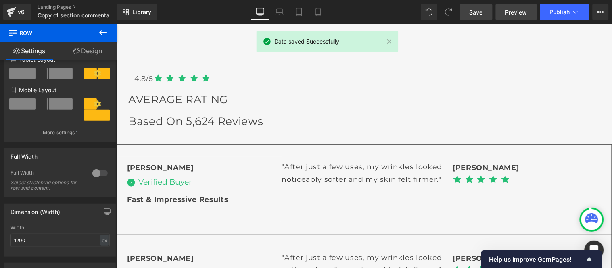
click at [514, 10] on span "Preview" at bounding box center [516, 12] width 22 height 8
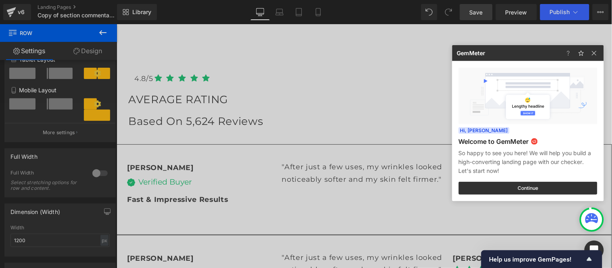
click at [169, 85] on div at bounding box center [306, 134] width 612 height 268
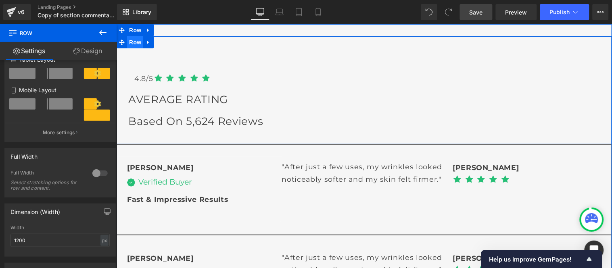
click at [131, 41] on span "Row" at bounding box center [135, 42] width 16 height 12
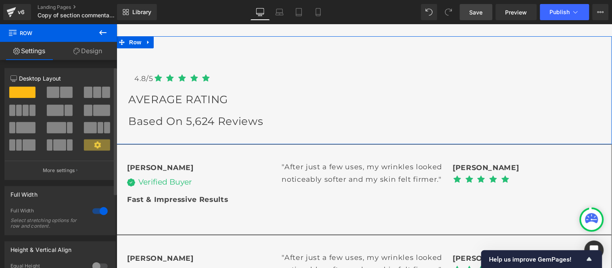
scroll to position [45, 0]
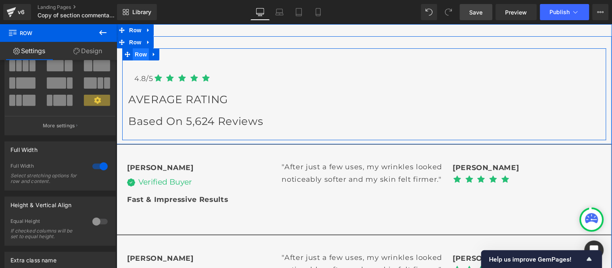
click at [134, 54] on span "Row" at bounding box center [140, 54] width 16 height 12
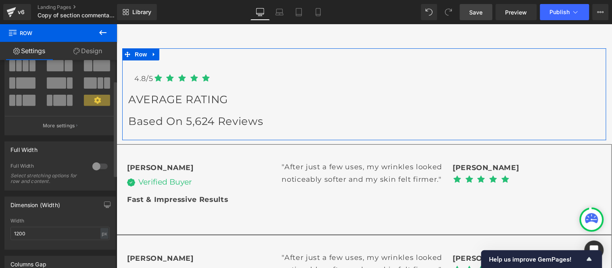
click at [95, 167] on div at bounding box center [99, 166] width 19 height 13
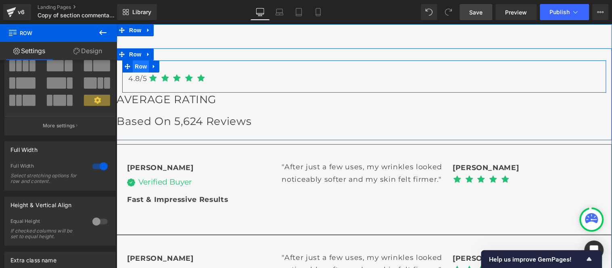
click at [133, 64] on span "Row" at bounding box center [140, 66] width 16 height 12
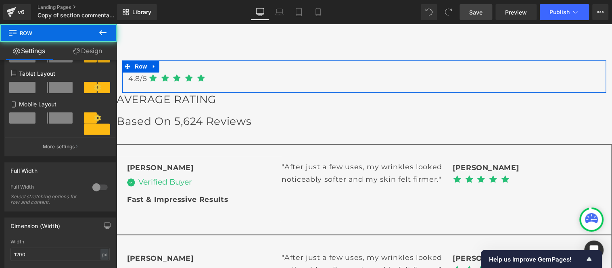
scroll to position [134, 0]
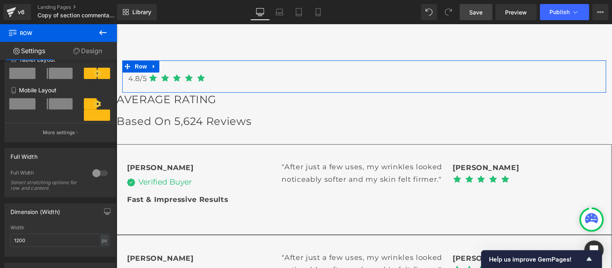
click at [95, 175] on div at bounding box center [99, 173] width 19 height 13
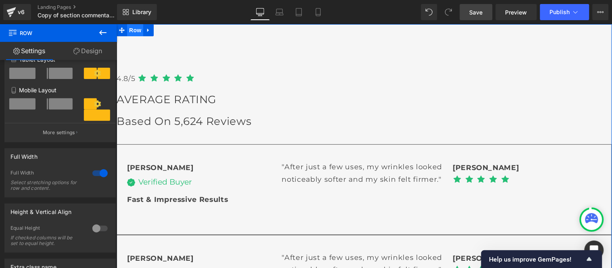
click at [131, 31] on span "Row" at bounding box center [135, 30] width 16 height 12
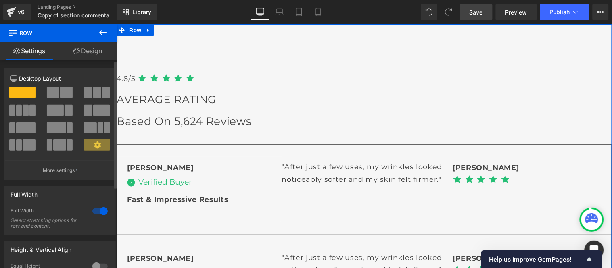
click at [101, 212] on div at bounding box center [99, 211] width 19 height 13
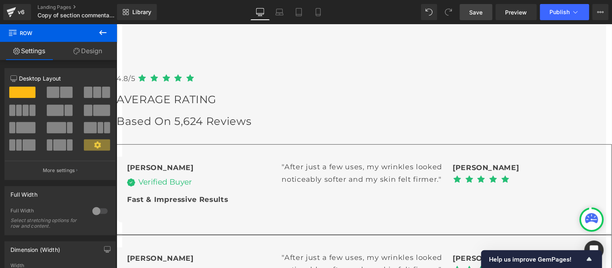
click at [480, 14] on span "Save" at bounding box center [475, 12] width 13 height 8
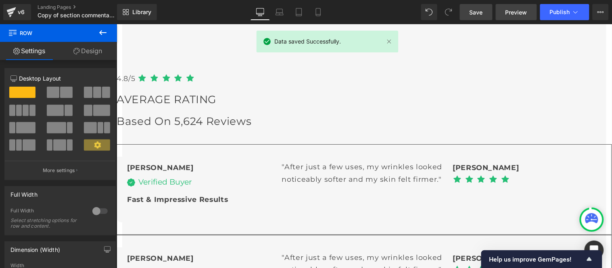
click at [515, 10] on span "Preview" at bounding box center [516, 12] width 22 height 8
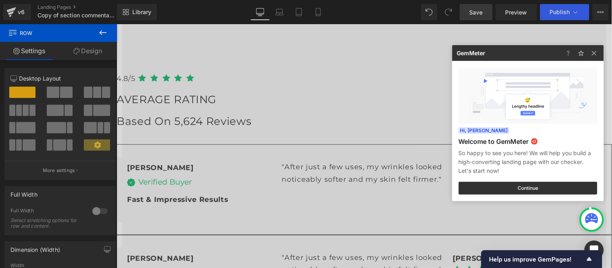
click at [160, 86] on div at bounding box center [306, 134] width 612 height 268
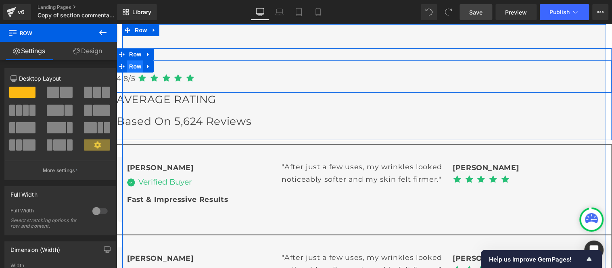
click at [132, 67] on span "Row" at bounding box center [135, 66] width 16 height 12
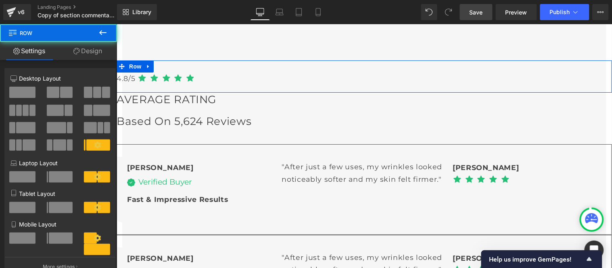
click at [96, 50] on link "Design" at bounding box center [87, 51] width 58 height 18
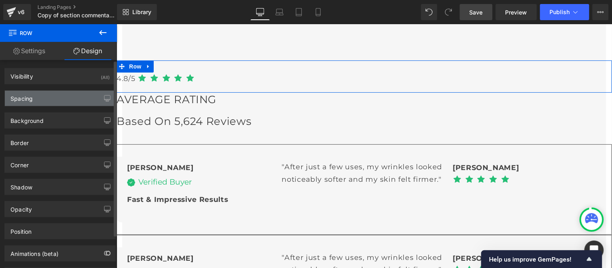
click at [46, 97] on div "Spacing" at bounding box center [60, 98] width 110 height 15
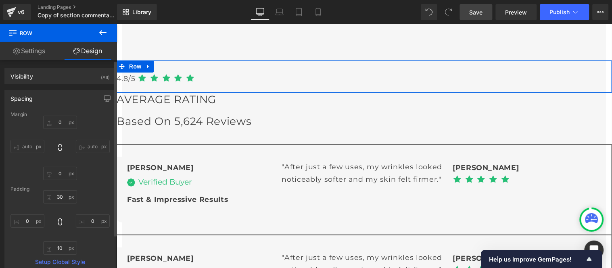
click at [85, 144] on input "auto" at bounding box center [93, 146] width 34 height 13
type input "auto"
click at [29, 220] on input "0" at bounding box center [27, 221] width 34 height 13
type input "20"
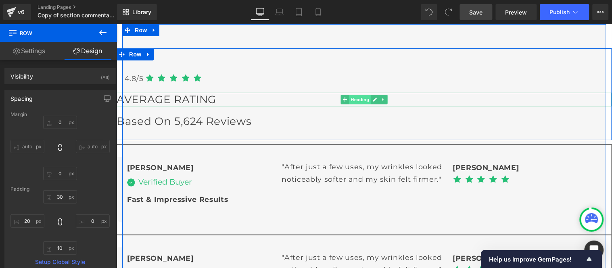
click at [352, 100] on span "Heading" at bounding box center [360, 99] width 22 height 10
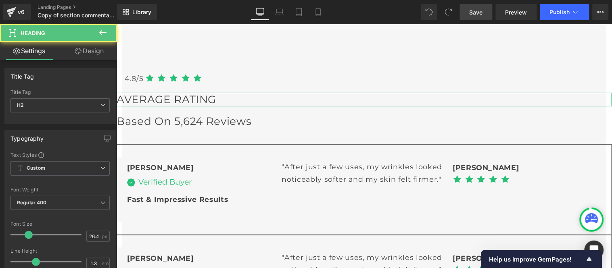
drag, startPoint x: 97, startPoint y: 51, endPoint x: 54, endPoint y: 123, distance: 83.6
click at [97, 51] on link "Design" at bounding box center [89, 51] width 58 height 18
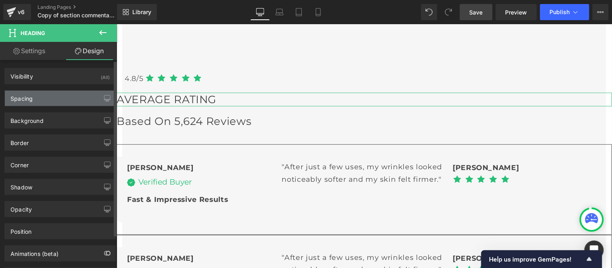
click at [44, 105] on div "Spacing" at bounding box center [60, 98] width 110 height 15
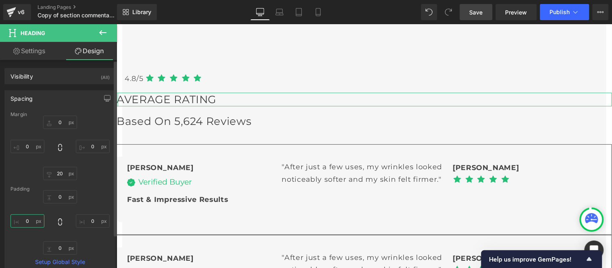
click at [31, 219] on input "0" at bounding box center [27, 221] width 34 height 13
type input "15"
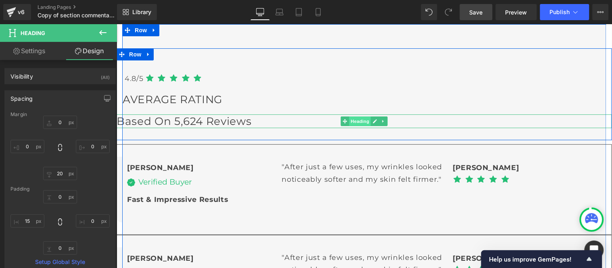
click at [357, 121] on span "Heading" at bounding box center [360, 121] width 22 height 10
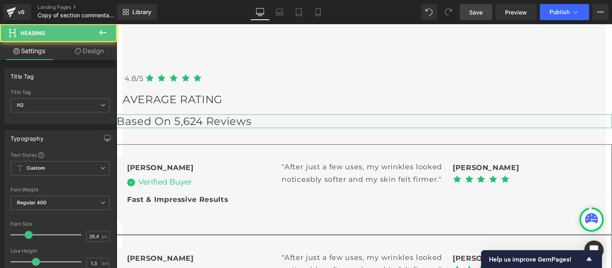
drag, startPoint x: 97, startPoint y: 48, endPoint x: 49, endPoint y: 124, distance: 90.3
click at [97, 48] on link "Design" at bounding box center [89, 51] width 58 height 18
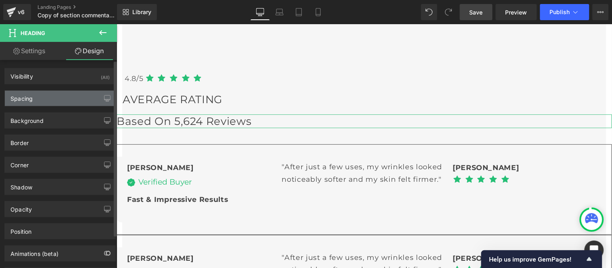
click at [44, 96] on div "Spacing" at bounding box center [60, 98] width 110 height 15
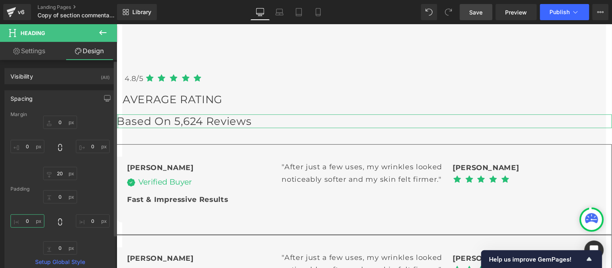
click at [31, 219] on input "0" at bounding box center [27, 221] width 34 height 13
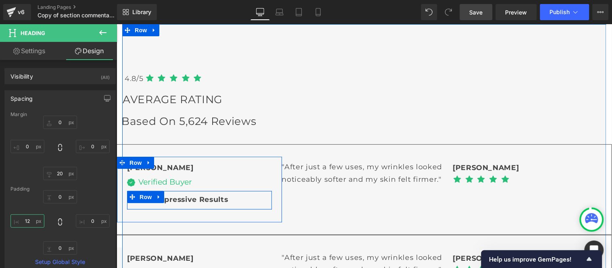
type input "13"
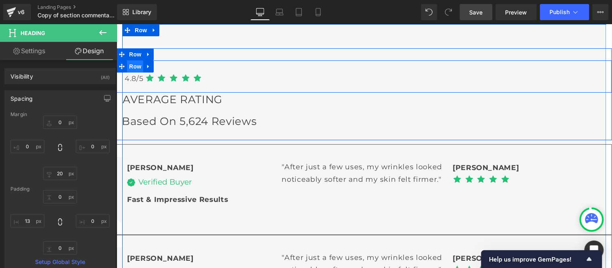
click at [129, 66] on span "Row" at bounding box center [135, 66] width 16 height 12
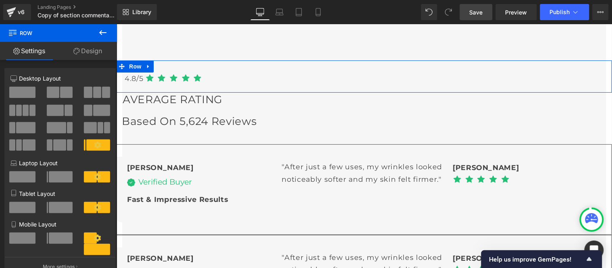
click at [84, 50] on link "Design" at bounding box center [87, 51] width 58 height 18
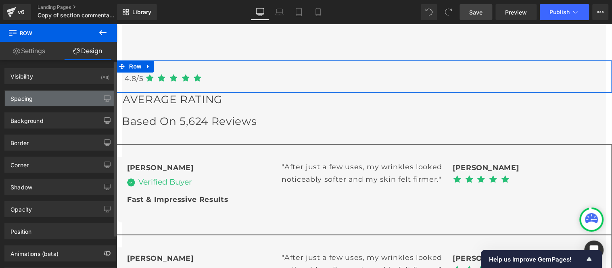
click at [34, 99] on div "Spacing" at bounding box center [60, 98] width 110 height 15
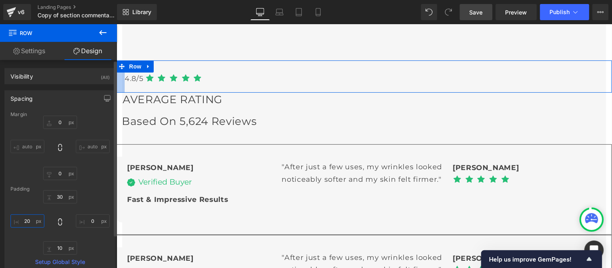
click at [27, 220] on input "20" at bounding box center [27, 221] width 34 height 13
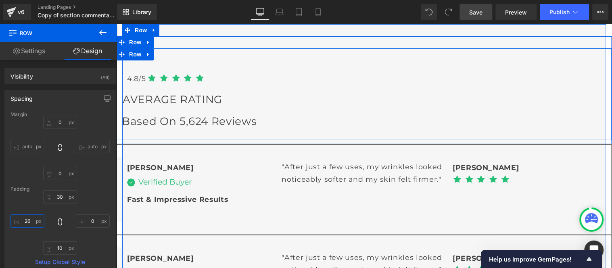
type input "25"
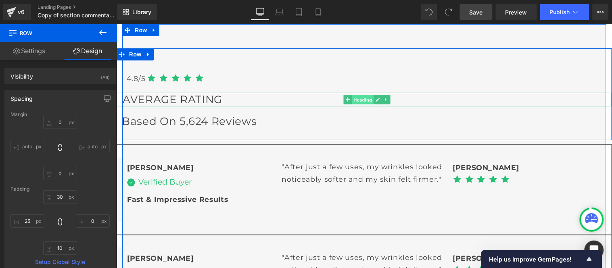
click at [360, 100] on span "Heading" at bounding box center [363, 100] width 22 height 10
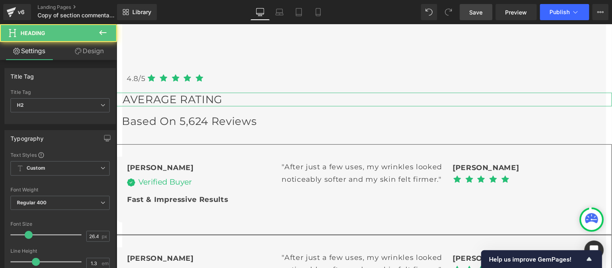
drag, startPoint x: 85, startPoint y: 55, endPoint x: 31, endPoint y: 111, distance: 77.3
click at [85, 55] on link "Design" at bounding box center [89, 51] width 58 height 18
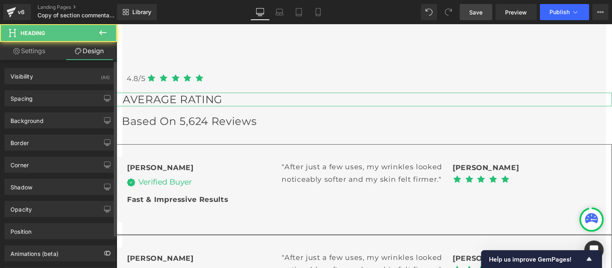
type input "0"
type input "20"
type input "0"
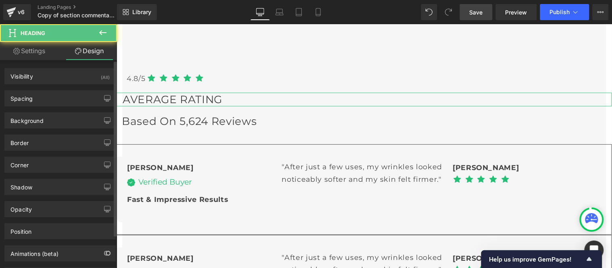
type input "0"
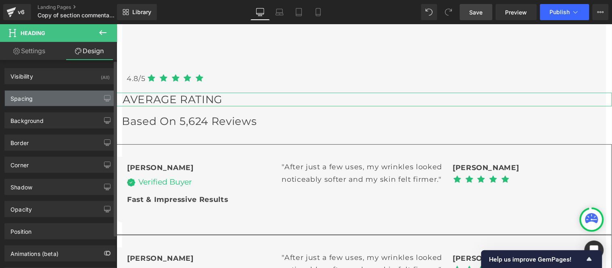
click at [31, 99] on div "Spacing" at bounding box center [21, 96] width 22 height 11
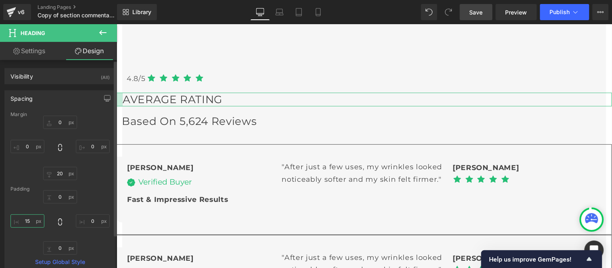
click at [29, 221] on input "15" at bounding box center [27, 221] width 34 height 13
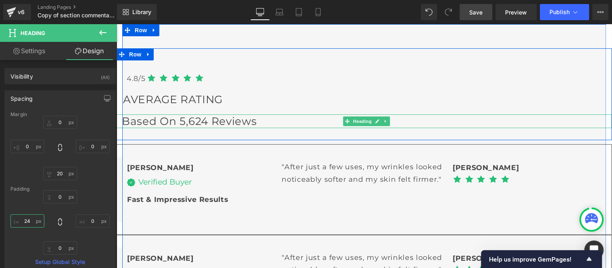
type input "25"
click at [355, 122] on span "Heading" at bounding box center [362, 121] width 22 height 10
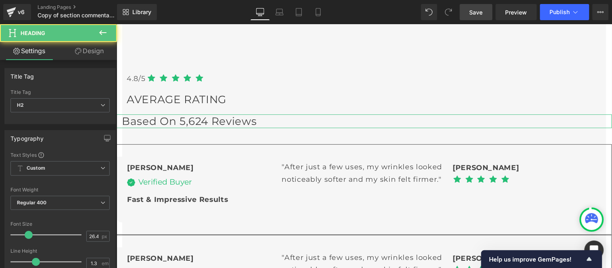
click at [87, 50] on link "Design" at bounding box center [89, 51] width 58 height 18
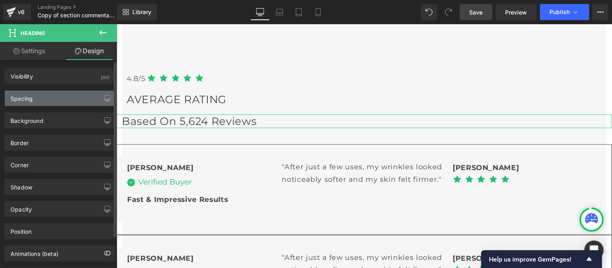
click at [37, 100] on div "Spacing" at bounding box center [60, 98] width 110 height 15
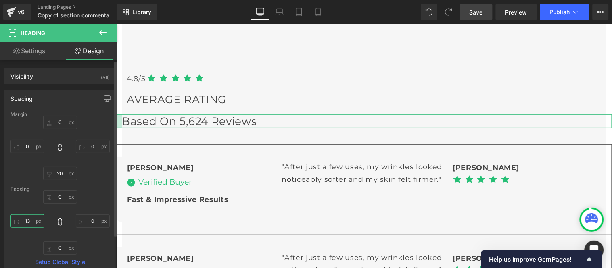
drag, startPoint x: 26, startPoint y: 220, endPoint x: 34, endPoint y: 220, distance: 8.5
click at [27, 221] on input "13" at bounding box center [27, 221] width 34 height 13
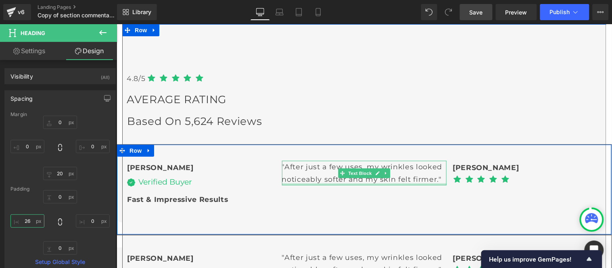
type input "25"
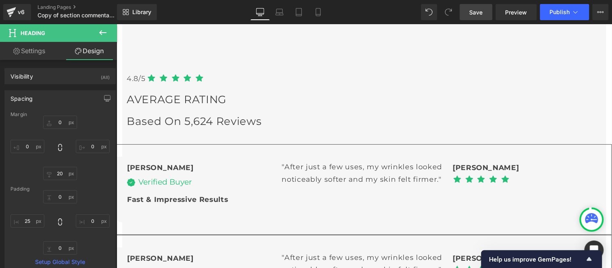
click at [476, 8] on span "Save" at bounding box center [475, 12] width 13 height 8
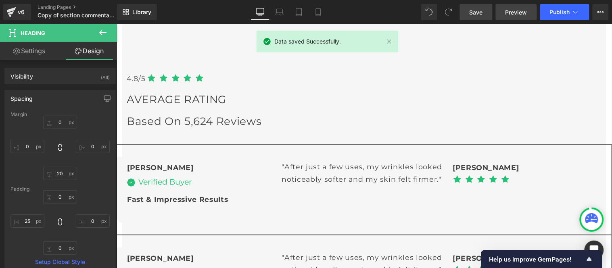
click at [513, 9] on span "Preview" at bounding box center [516, 12] width 22 height 8
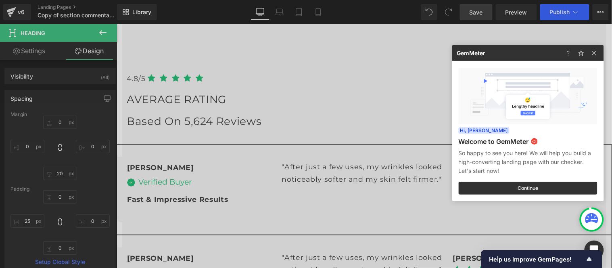
click at [141, 77] on div at bounding box center [306, 134] width 612 height 268
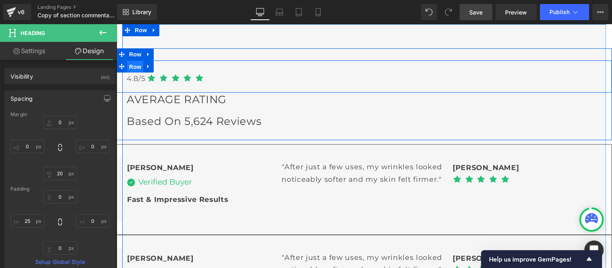
click at [131, 69] on span "Row" at bounding box center [135, 66] width 16 height 12
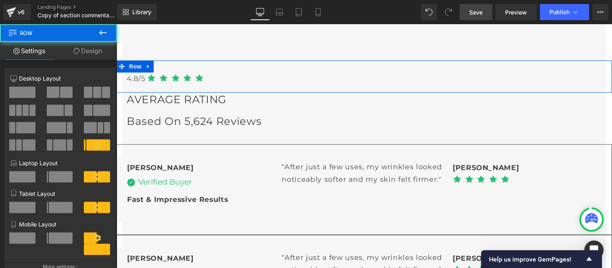
click at [85, 52] on link "Design" at bounding box center [87, 51] width 58 height 18
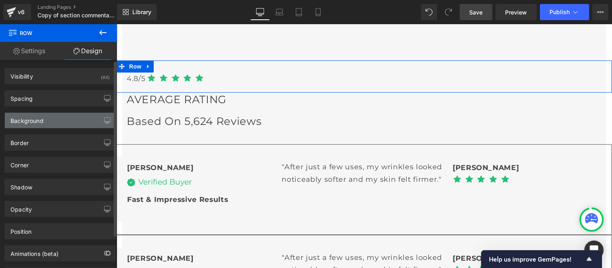
type input "0"
type input "30"
type input "0"
type input "10"
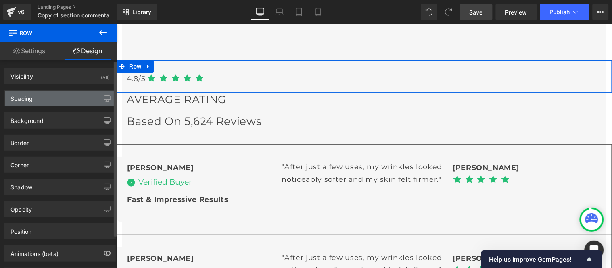
click at [31, 101] on div "Spacing" at bounding box center [21, 96] width 22 height 11
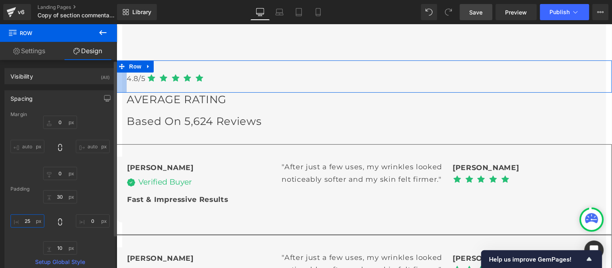
click at [31, 222] on input "25" at bounding box center [27, 221] width 34 height 13
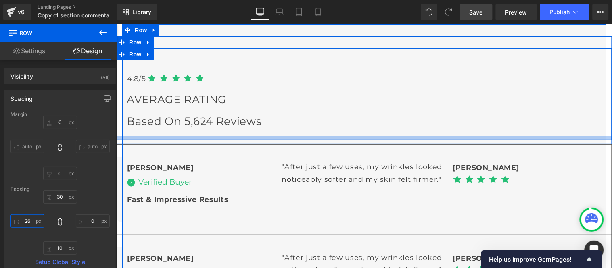
type input "27"
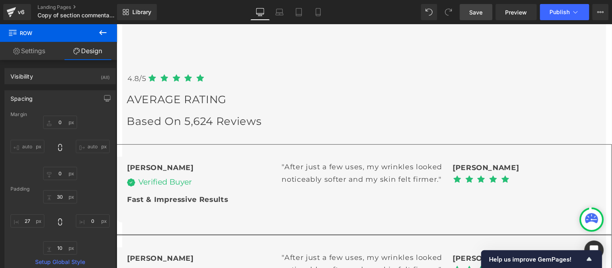
click at [471, 9] on span "Save" at bounding box center [475, 12] width 13 height 8
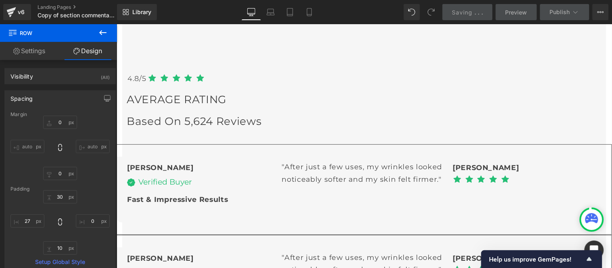
click at [99, 32] on icon at bounding box center [102, 32] width 7 height 5
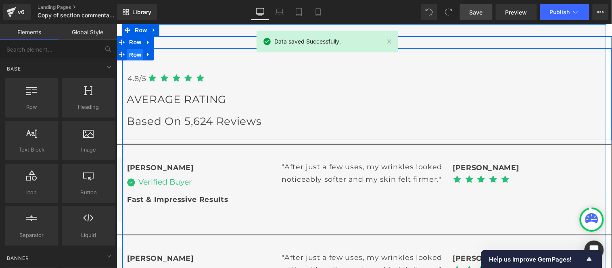
click at [133, 53] on span "Row" at bounding box center [135, 54] width 16 height 12
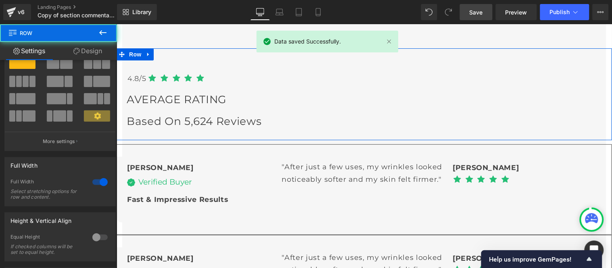
scroll to position [90, 0]
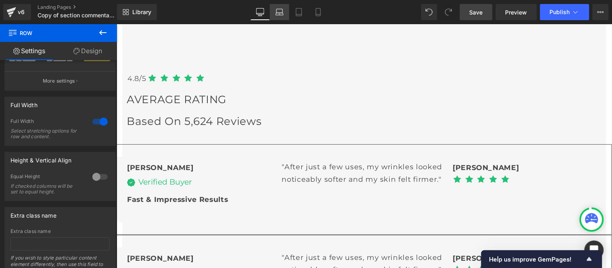
click at [282, 10] on icon at bounding box center [279, 12] width 8 height 8
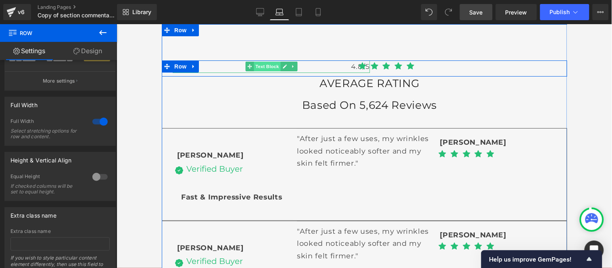
click at [256, 65] on span "Text Block" at bounding box center [266, 66] width 27 height 10
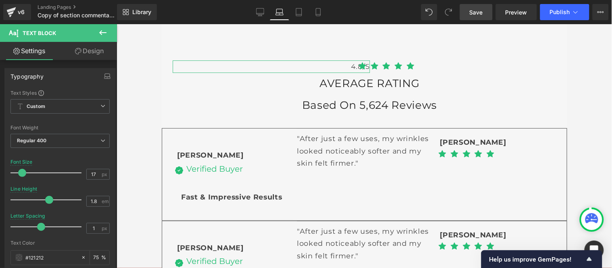
drag, startPoint x: 83, startPoint y: 49, endPoint x: 75, endPoint y: 70, distance: 22.5
click at [83, 49] on link "Design" at bounding box center [89, 51] width 58 height 18
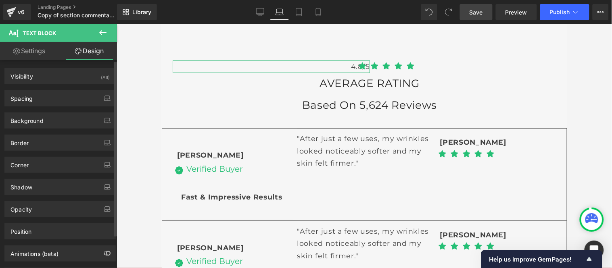
type input "0"
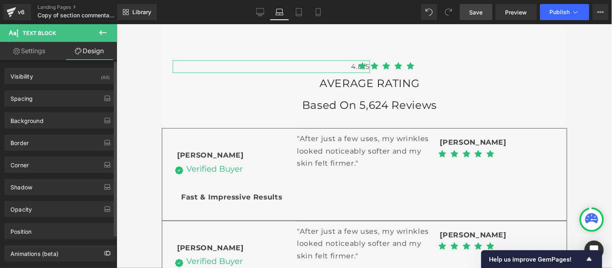
type input "0"
click at [49, 95] on div "Spacing" at bounding box center [60, 98] width 110 height 15
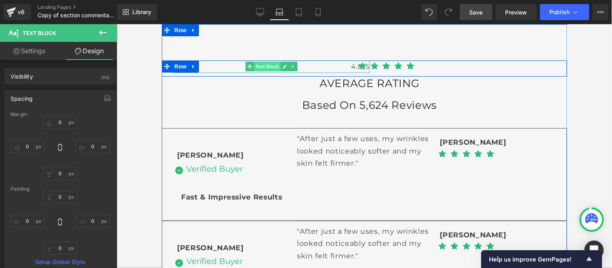
click at [269, 63] on span "Text Block" at bounding box center [266, 66] width 27 height 10
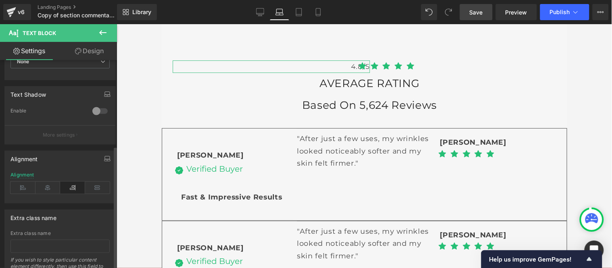
scroll to position [269, 0]
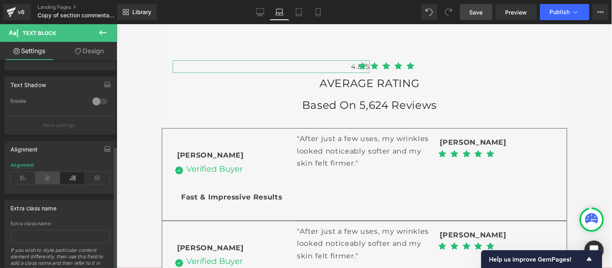
click at [51, 174] on icon at bounding box center [47, 178] width 25 height 12
click at [21, 177] on icon at bounding box center [22, 178] width 25 height 12
click at [73, 175] on icon at bounding box center [72, 178] width 25 height 12
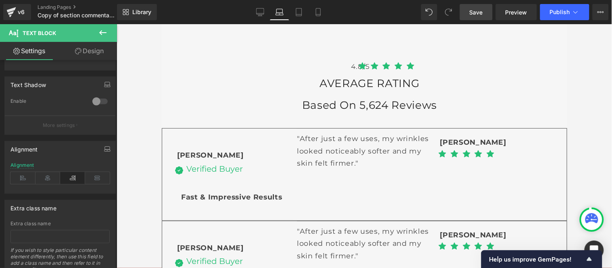
click at [103, 34] on icon at bounding box center [103, 33] width 10 height 10
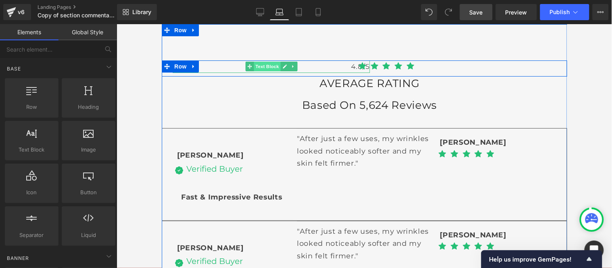
click at [259, 65] on span "Text Block" at bounding box center [266, 66] width 27 height 10
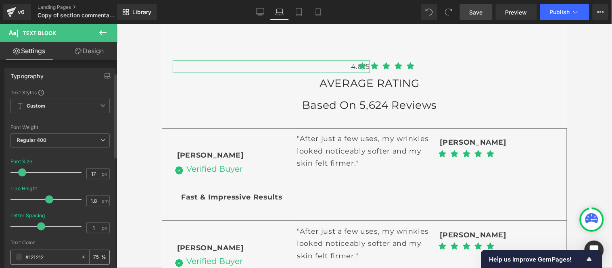
scroll to position [0, 0]
click at [92, 49] on link "Design" at bounding box center [89, 51] width 58 height 18
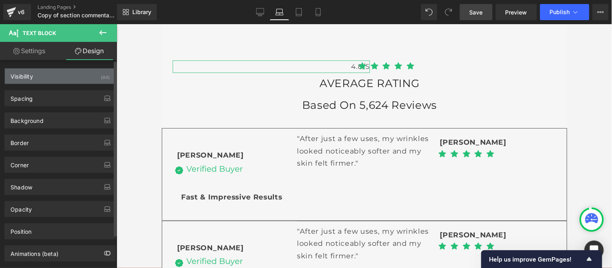
type input "0"
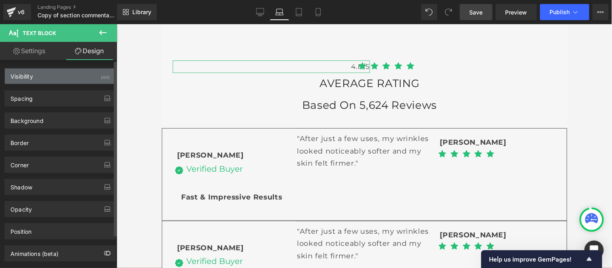
type input "0"
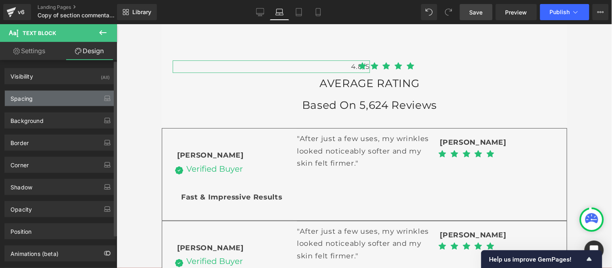
click at [42, 94] on div "Spacing" at bounding box center [60, 98] width 110 height 15
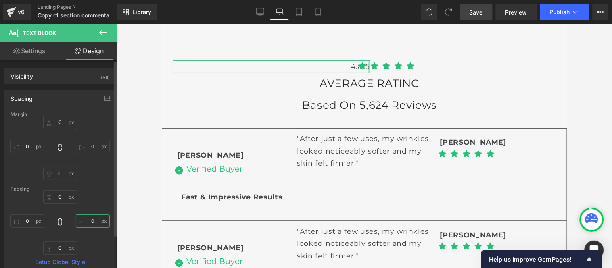
click at [90, 221] on input "0" at bounding box center [93, 221] width 34 height 13
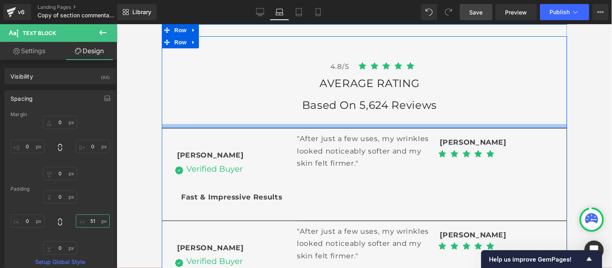
type input "52"
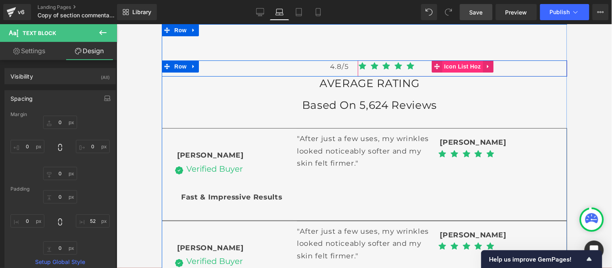
click at [465, 67] on span "Icon List Hoz" at bounding box center [462, 66] width 41 height 12
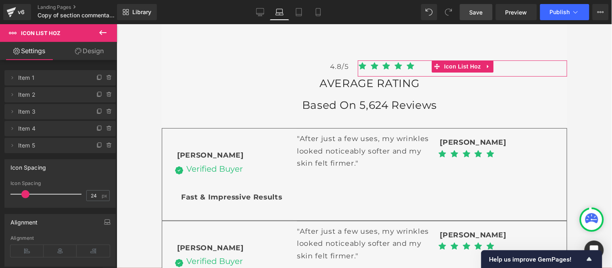
click at [91, 48] on link "Design" at bounding box center [89, 51] width 58 height 18
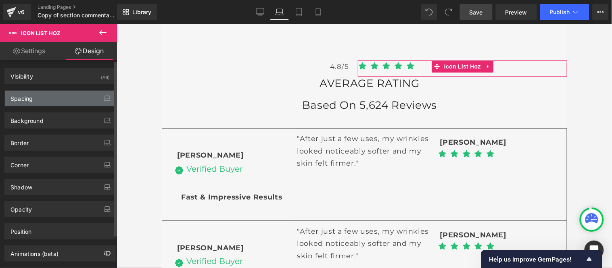
click at [39, 98] on div "Spacing" at bounding box center [60, 98] width 110 height 15
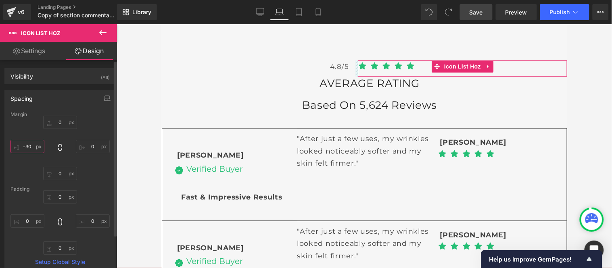
click at [30, 150] on input "-30" at bounding box center [27, 146] width 34 height 13
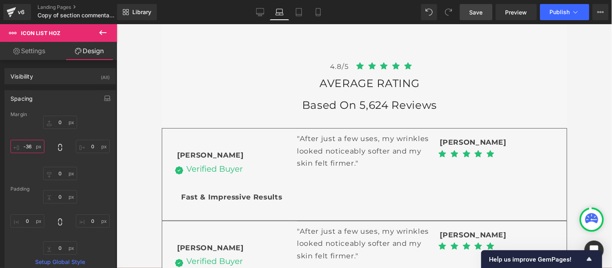
type input "-35"
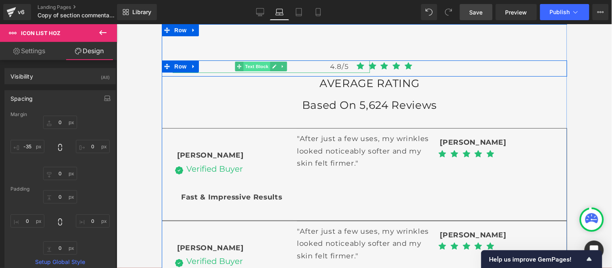
click at [256, 67] on span "Text Block" at bounding box center [256, 66] width 27 height 10
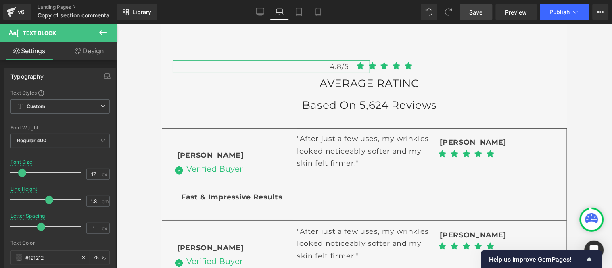
click at [93, 49] on link "Design" at bounding box center [89, 51] width 58 height 18
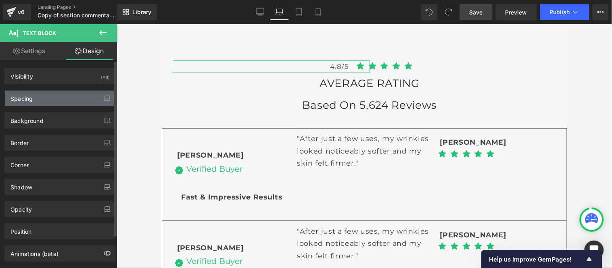
click at [34, 102] on div "Spacing" at bounding box center [60, 98] width 110 height 15
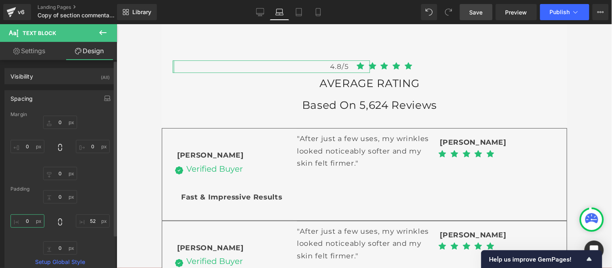
click at [33, 221] on input "0" at bounding box center [27, 221] width 34 height 13
type input "0"
click at [83, 145] on input "0" at bounding box center [93, 146] width 34 height 13
type input "0"
click at [29, 145] on input "0" at bounding box center [27, 146] width 34 height 13
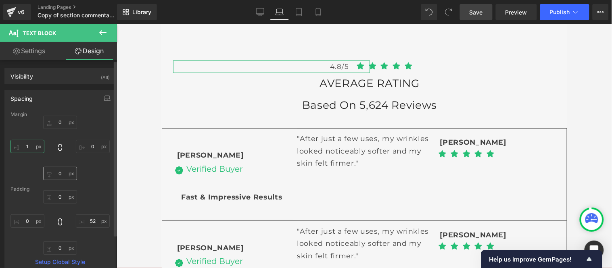
type input "0"
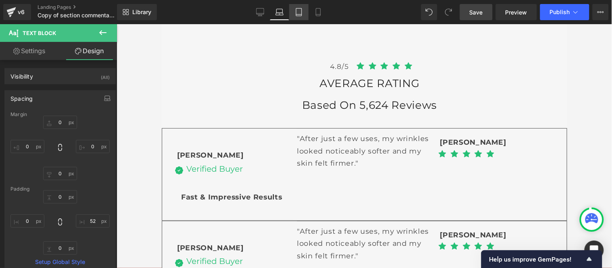
click at [301, 14] on icon at bounding box center [299, 12] width 6 height 8
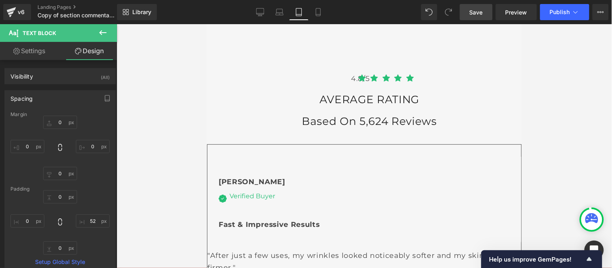
type input "0"
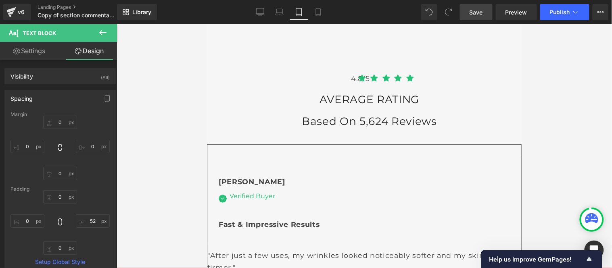
type input "0"
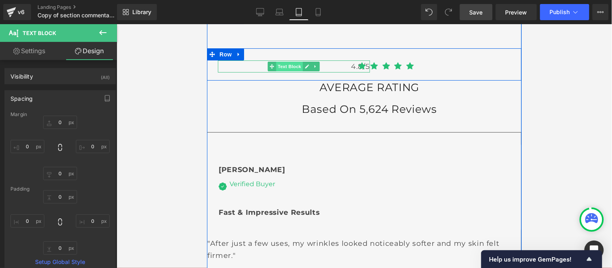
click at [285, 67] on span "Text Block" at bounding box center [289, 66] width 27 height 10
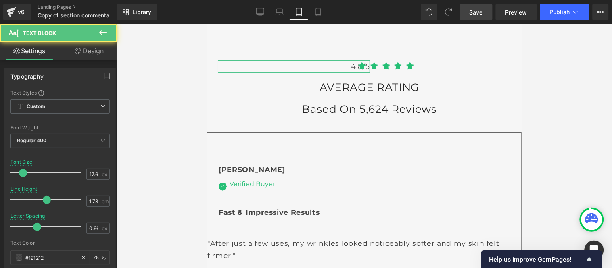
drag, startPoint x: 85, startPoint y: 51, endPoint x: 59, endPoint y: 110, distance: 65.0
click at [85, 51] on link "Design" at bounding box center [89, 51] width 58 height 18
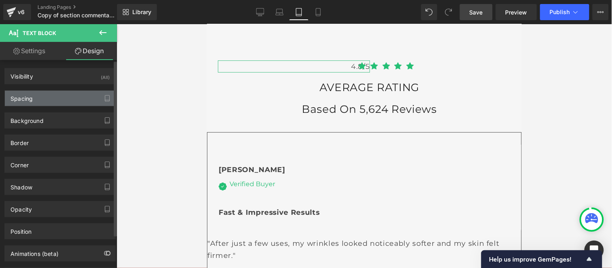
click at [46, 103] on div "Spacing" at bounding box center [60, 98] width 110 height 15
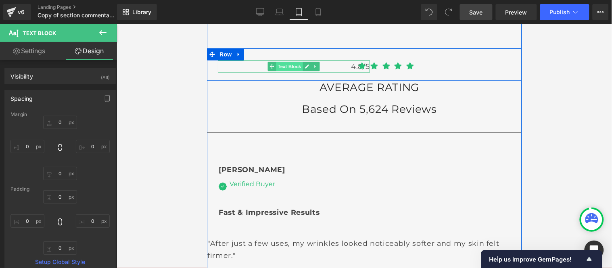
click at [281, 68] on span "Text Block" at bounding box center [289, 66] width 27 height 10
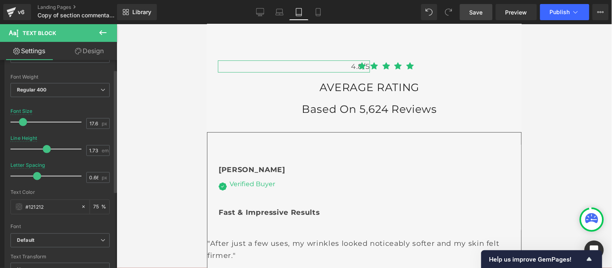
scroll to position [0, 0]
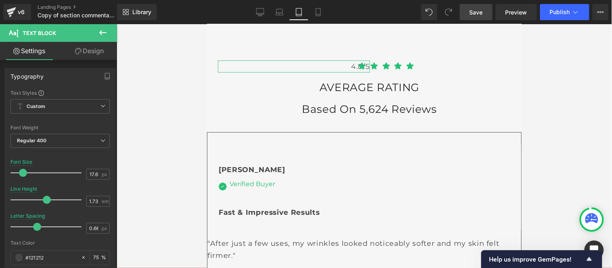
click at [85, 52] on link "Design" at bounding box center [89, 51] width 58 height 18
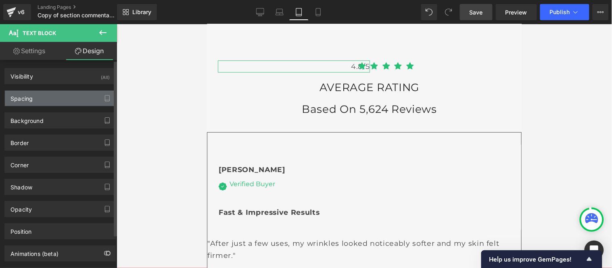
click at [48, 93] on div "Spacing" at bounding box center [60, 98] width 110 height 15
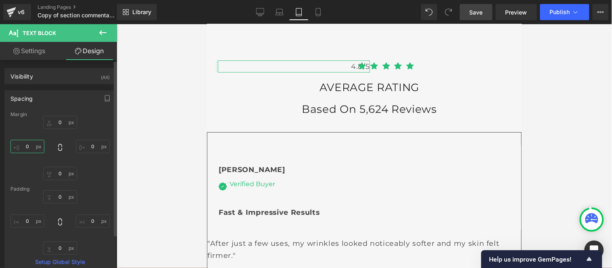
click at [35, 149] on input "0" at bounding box center [27, 146] width 34 height 13
click at [90, 219] on input "0" at bounding box center [93, 221] width 34 height 13
type input "29"
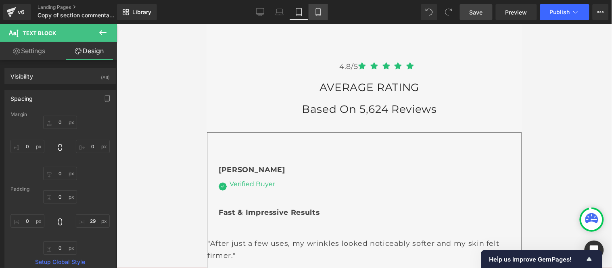
click at [320, 14] on icon at bounding box center [318, 12] width 4 height 8
type input "0"
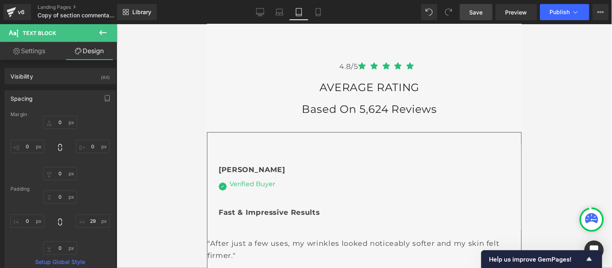
type input "0"
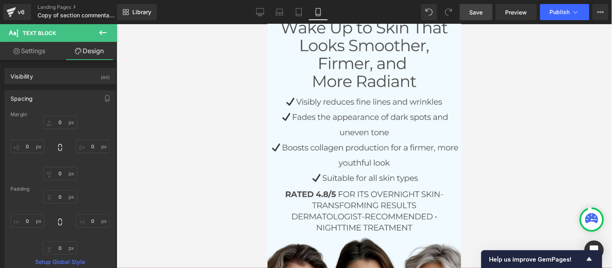
scroll to position [385, 0]
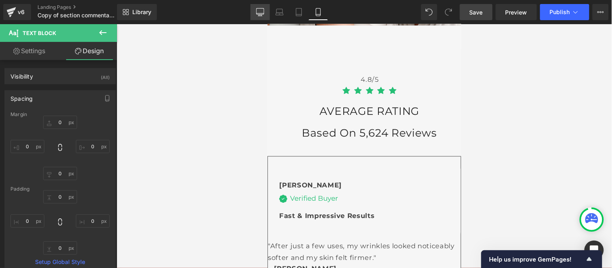
drag, startPoint x: 255, startPoint y: 12, endPoint x: 149, endPoint y: 31, distance: 108.1
click at [255, 12] on link "Desktop" at bounding box center [259, 12] width 19 height 16
type input "0"
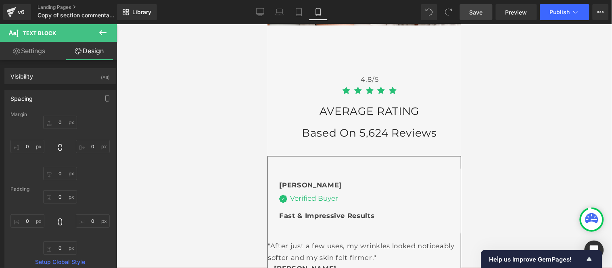
type input "0"
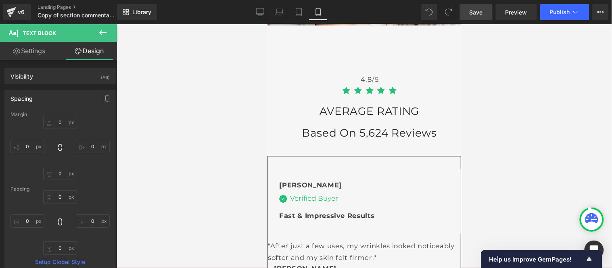
scroll to position [12, 0]
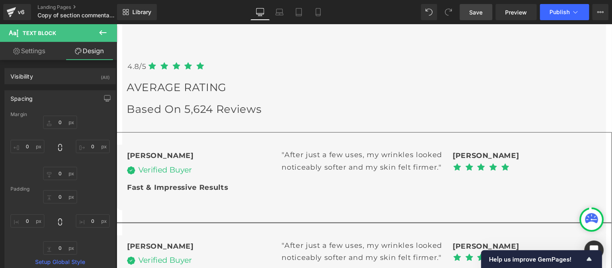
click at [482, 8] on span "Save" at bounding box center [475, 12] width 13 height 8
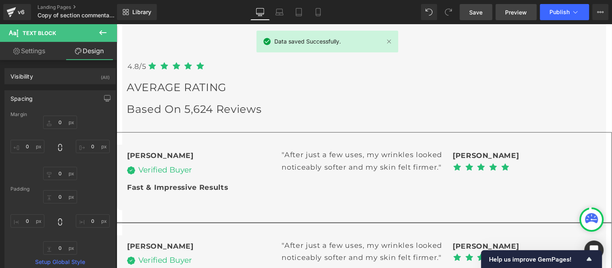
click at [511, 10] on span "Preview" at bounding box center [516, 12] width 22 height 8
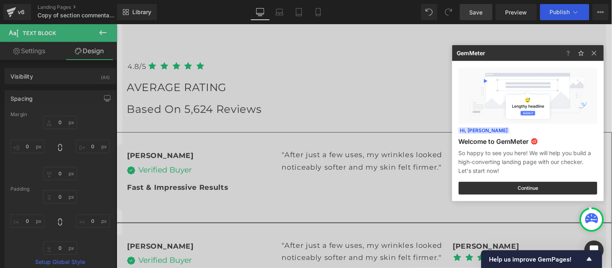
click at [339, 64] on div at bounding box center [306, 134] width 612 height 268
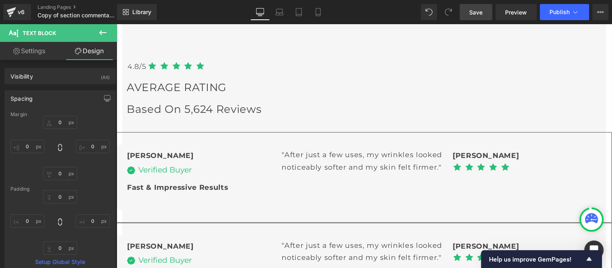
click at [476, 13] on span "Save" at bounding box center [475, 12] width 13 height 8
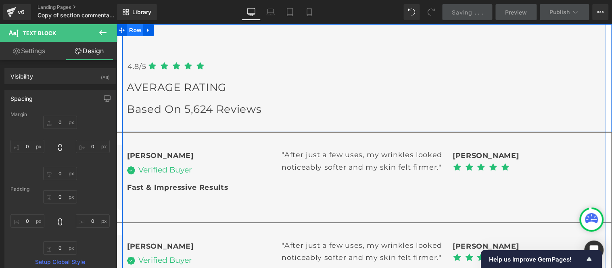
click at [129, 30] on span "Row" at bounding box center [135, 30] width 16 height 12
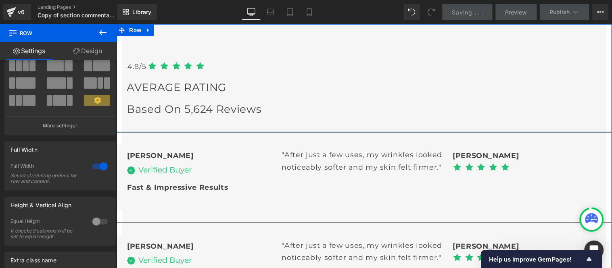
scroll to position [90, 0]
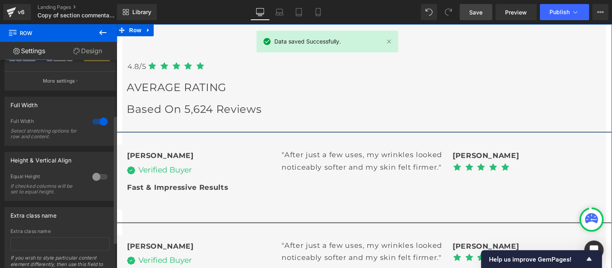
click at [96, 179] on div at bounding box center [99, 177] width 19 height 13
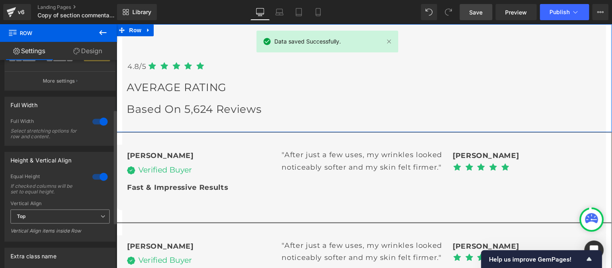
click at [58, 216] on span "Top" at bounding box center [59, 217] width 99 height 14
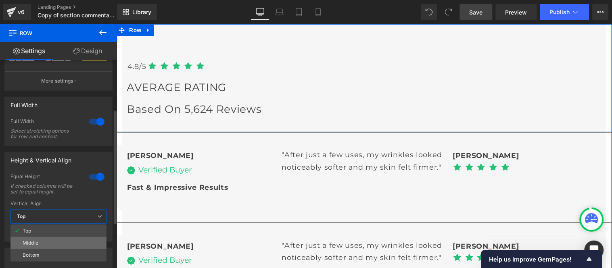
click at [34, 242] on div "Middle" at bounding box center [31, 243] width 16 height 6
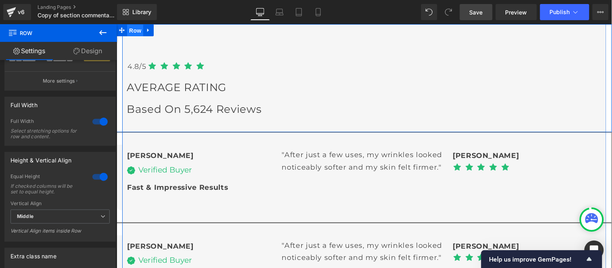
click at [130, 30] on span "Row" at bounding box center [135, 30] width 16 height 12
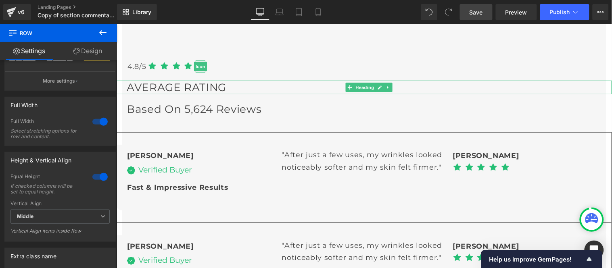
click at [129, 29] on span "Row" at bounding box center [134, 30] width 13 height 10
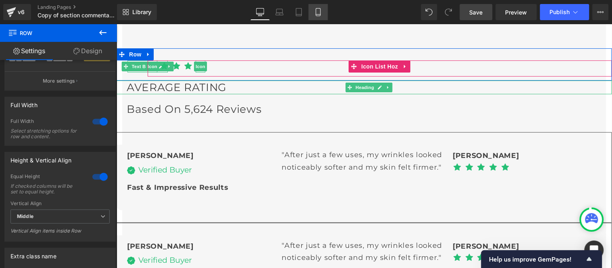
drag, startPoint x: 321, startPoint y: 10, endPoint x: 47, endPoint y: 21, distance: 274.4
click at [321, 10] on icon at bounding box center [318, 12] width 8 height 8
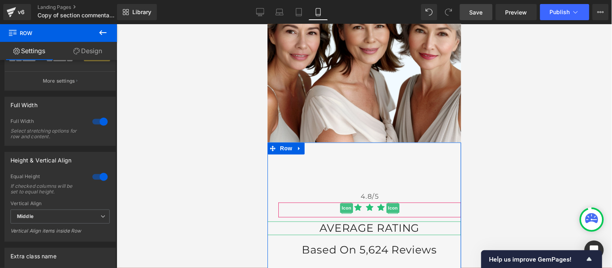
scroll to position [313, 0]
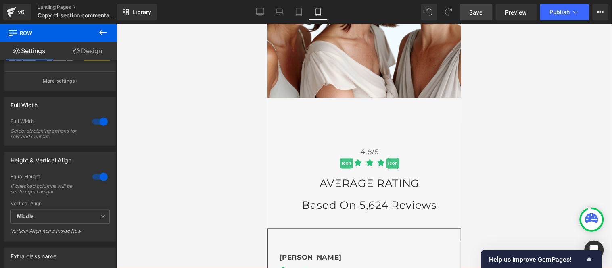
click at [514, 135] on div at bounding box center [364, 146] width 495 height 244
click at [489, 147] on div at bounding box center [364, 146] width 495 height 244
click at [267, 24] on div at bounding box center [267, 24] width 0 height 0
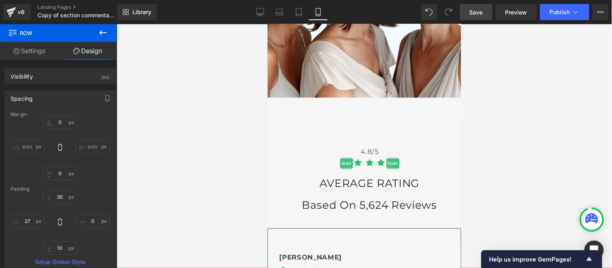
click at [273, 113] on icon at bounding box center [275, 115] width 4 height 5
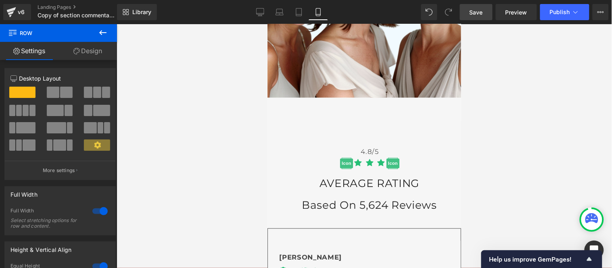
drag, startPoint x: 164, startPoint y: 65, endPoint x: 170, endPoint y: 73, distance: 10.4
click at [164, 65] on div at bounding box center [364, 146] width 495 height 244
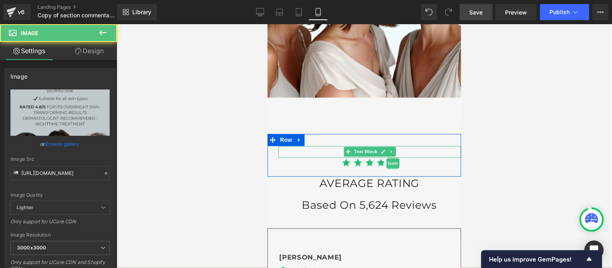
click at [519, 103] on div at bounding box center [364, 146] width 495 height 244
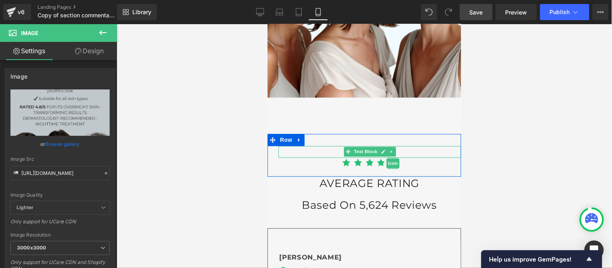
click at [477, 9] on span "Save" at bounding box center [475, 12] width 13 height 8
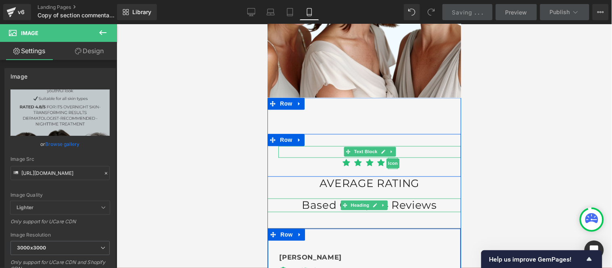
click at [378, 229] on div at bounding box center [363, 235] width 193 height 12
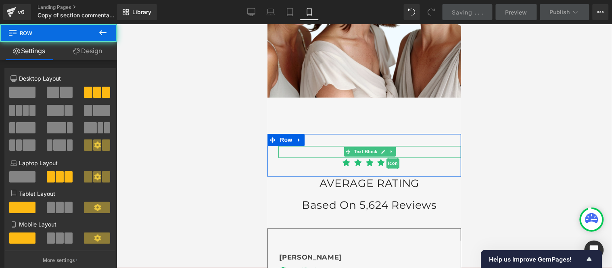
click at [517, 127] on div at bounding box center [364, 146] width 495 height 244
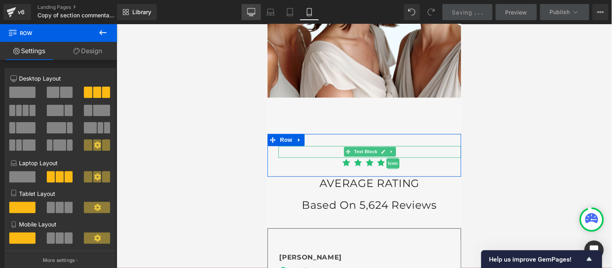
click at [255, 14] on icon at bounding box center [251, 11] width 8 height 6
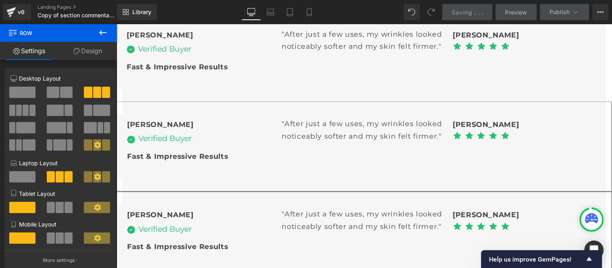
scroll to position [0, 0]
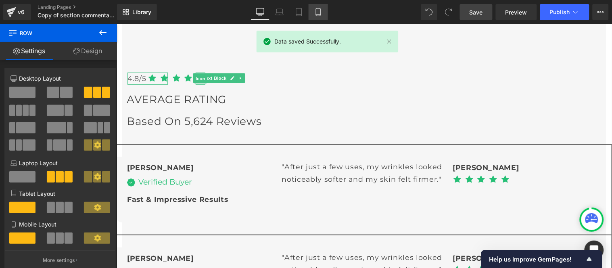
click at [319, 7] on link "Mobile" at bounding box center [317, 12] width 19 height 16
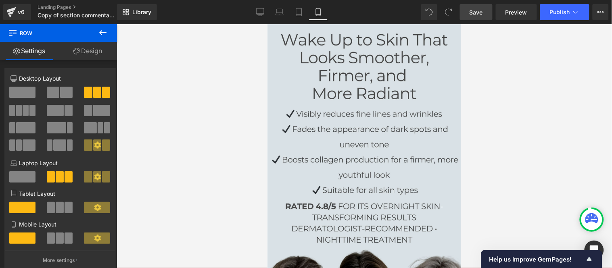
click at [363, 49] on img at bounding box center [364, 217] width 194 height 387
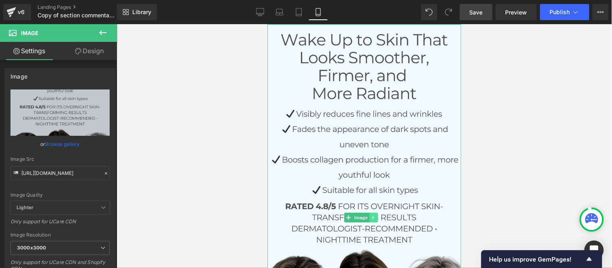
click at [373, 215] on icon at bounding box center [373, 217] width 4 height 5
click at [375, 215] on icon at bounding box center [377, 217] width 4 height 4
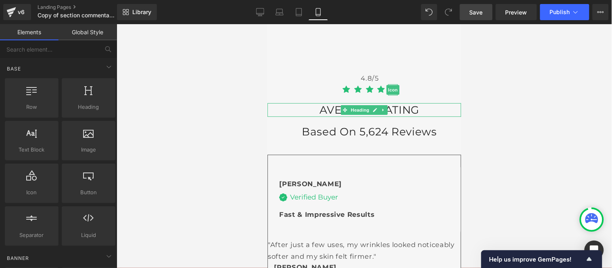
click at [472, 14] on span "Save" at bounding box center [475, 12] width 13 height 8
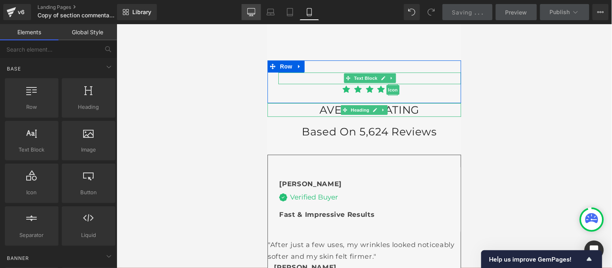
drag, startPoint x: 253, startPoint y: 15, endPoint x: 138, endPoint y: 17, distance: 114.9
click at [253, 16] on icon at bounding box center [251, 16] width 4 height 0
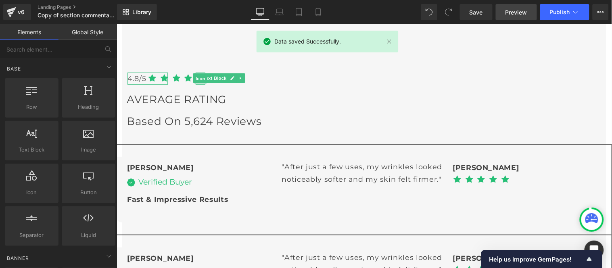
click at [511, 13] on span "Preview" at bounding box center [516, 12] width 22 height 8
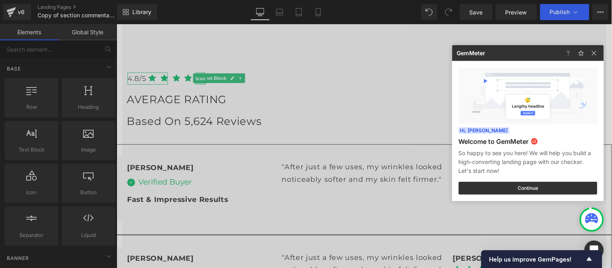
click at [277, 66] on div at bounding box center [306, 134] width 612 height 268
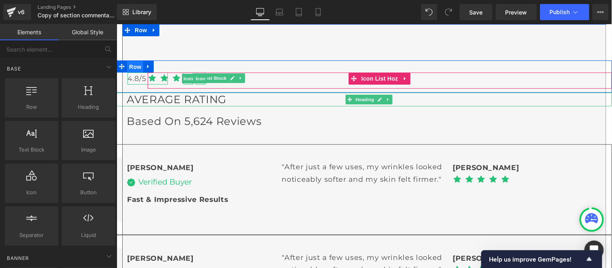
click at [127, 66] on span "Row" at bounding box center [135, 66] width 16 height 12
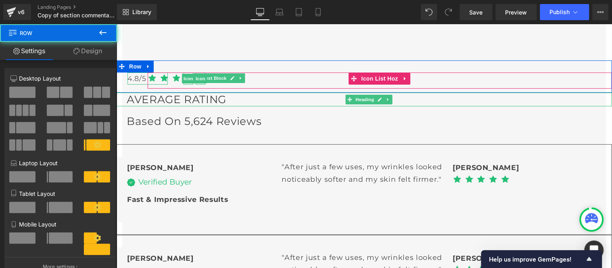
click at [87, 51] on link "Design" at bounding box center [87, 51] width 58 height 18
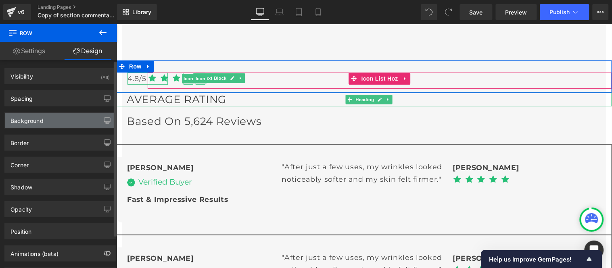
click at [50, 117] on div "Background" at bounding box center [60, 120] width 110 height 15
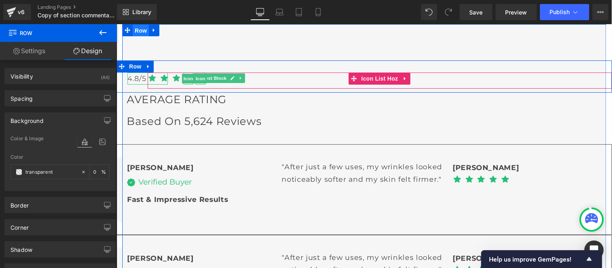
click at [137, 33] on span "Row" at bounding box center [140, 30] width 16 height 12
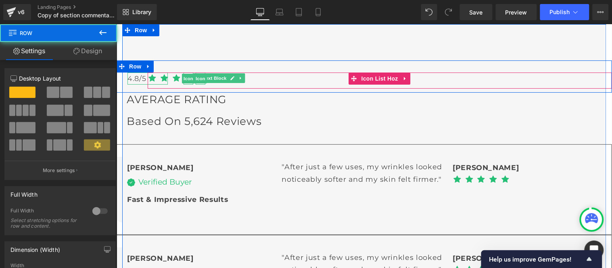
click at [79, 49] on link "Design" at bounding box center [87, 51] width 58 height 18
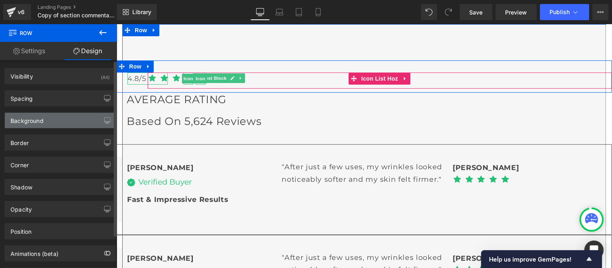
click at [42, 118] on div "Background" at bounding box center [26, 118] width 33 height 11
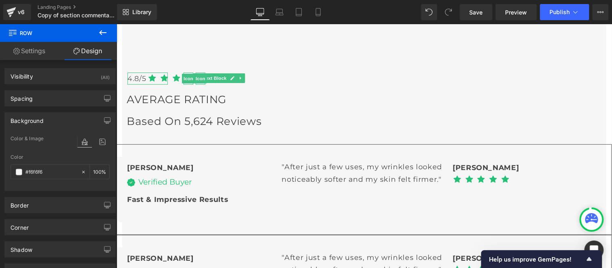
drag, startPoint x: 475, startPoint y: 13, endPoint x: 431, endPoint y: 9, distance: 44.6
click at [475, 13] on span "Save" at bounding box center [475, 12] width 13 height 8
